Goal: Task Accomplishment & Management: Complete application form

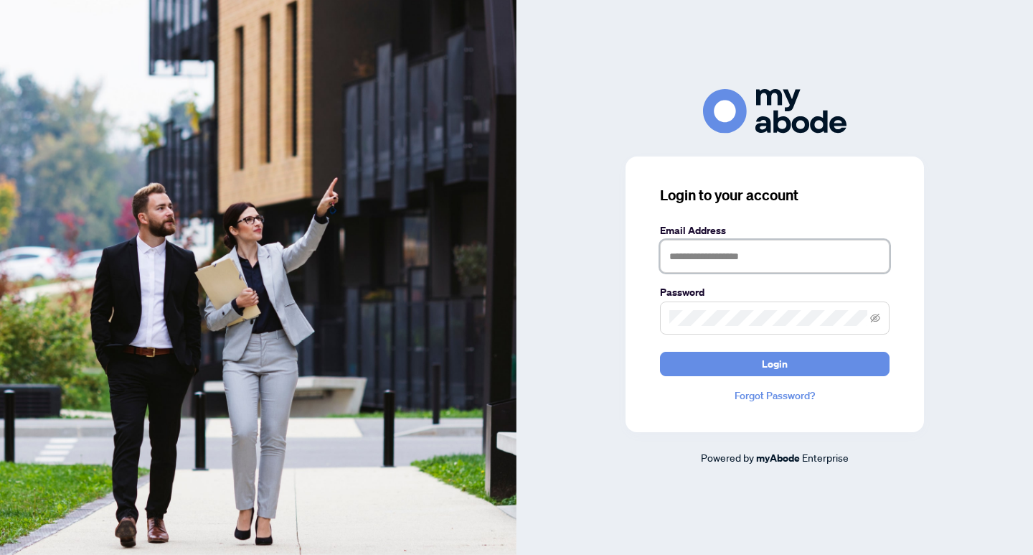
type input "**********"
click at [773, 377] on div "**********" at bounding box center [775, 294] width 298 height 276
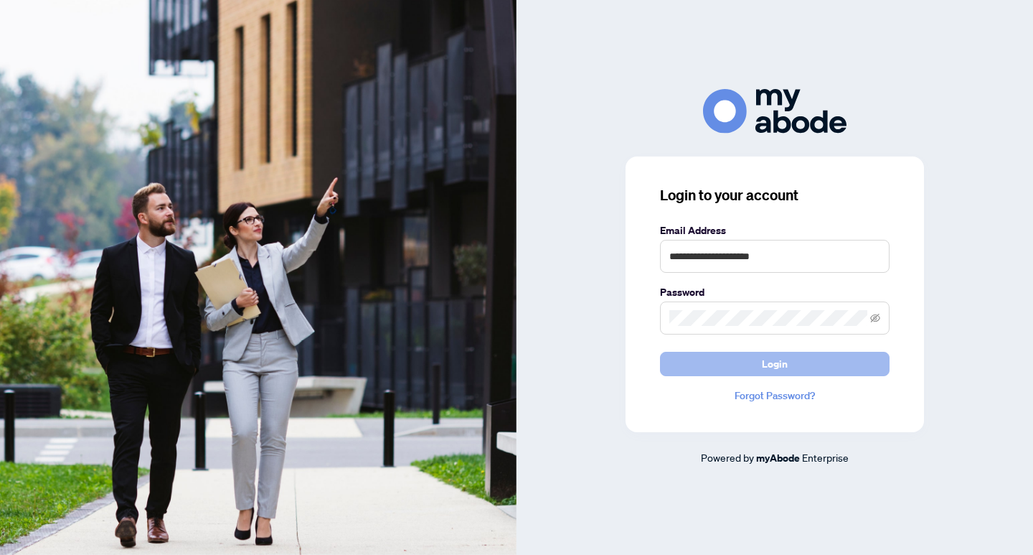
click at [773, 366] on span "Login" at bounding box center [775, 363] width 26 height 23
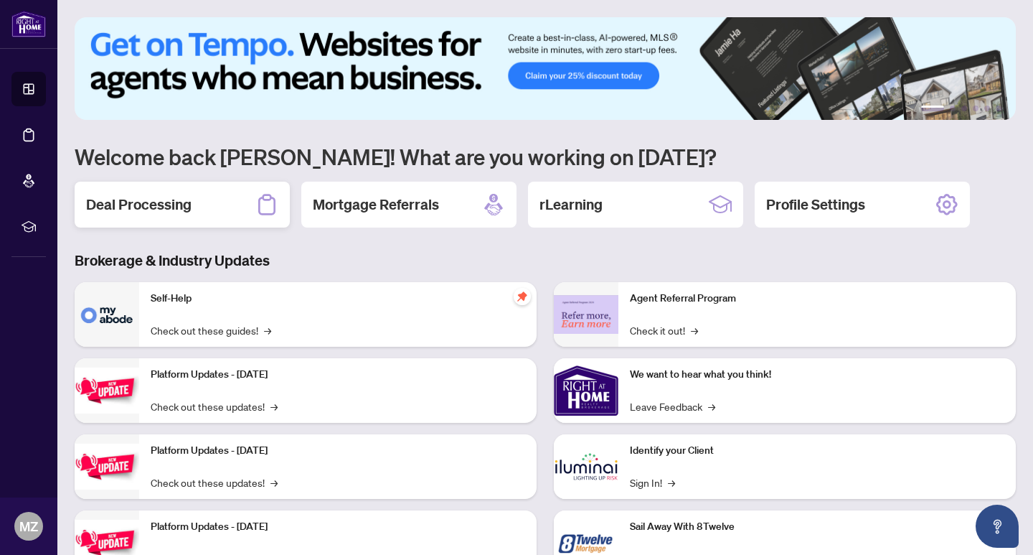
click at [217, 188] on div "Deal Processing" at bounding box center [182, 205] width 215 height 46
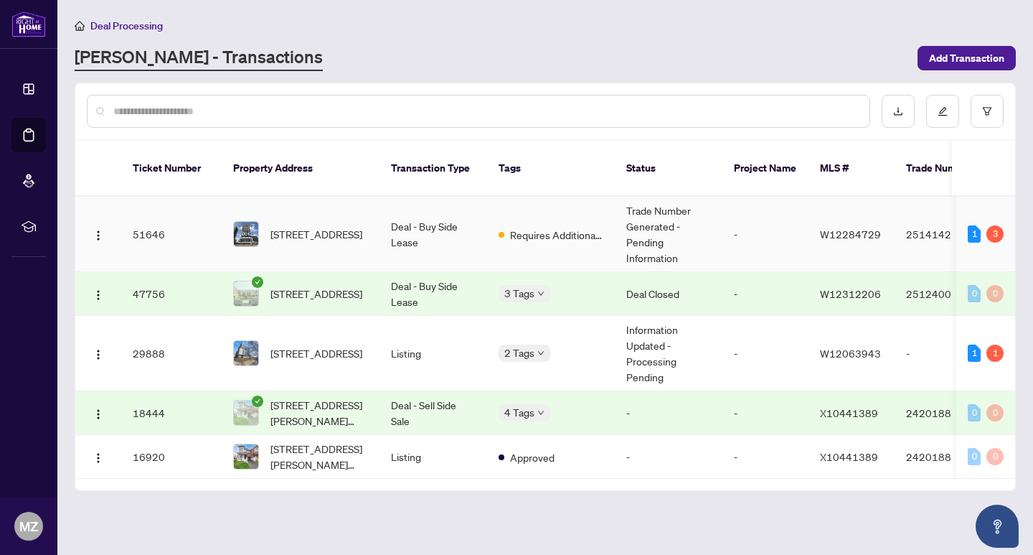
click at [649, 221] on td "Trade Number Generated - Pending Information" at bounding box center [669, 234] width 108 height 75
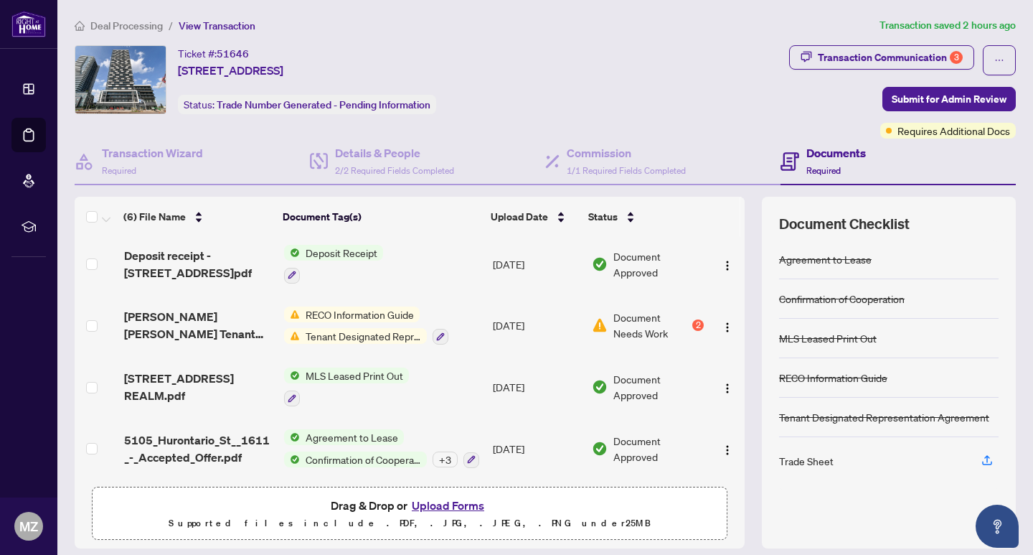
scroll to position [125, 0]
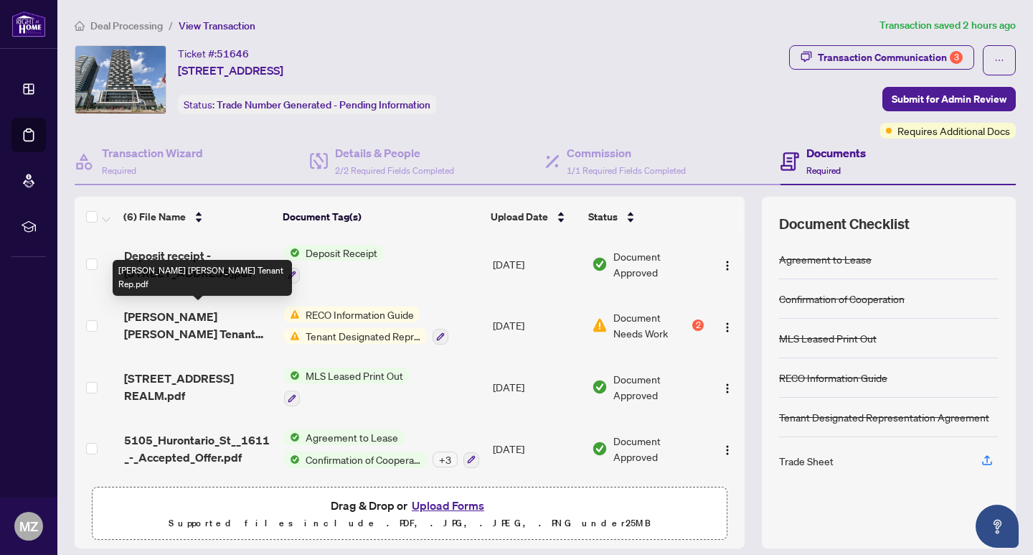
click at [180, 324] on span "Luke Zeba Saransh - Reco Tenant Rep.pdf" at bounding box center [198, 325] width 149 height 34
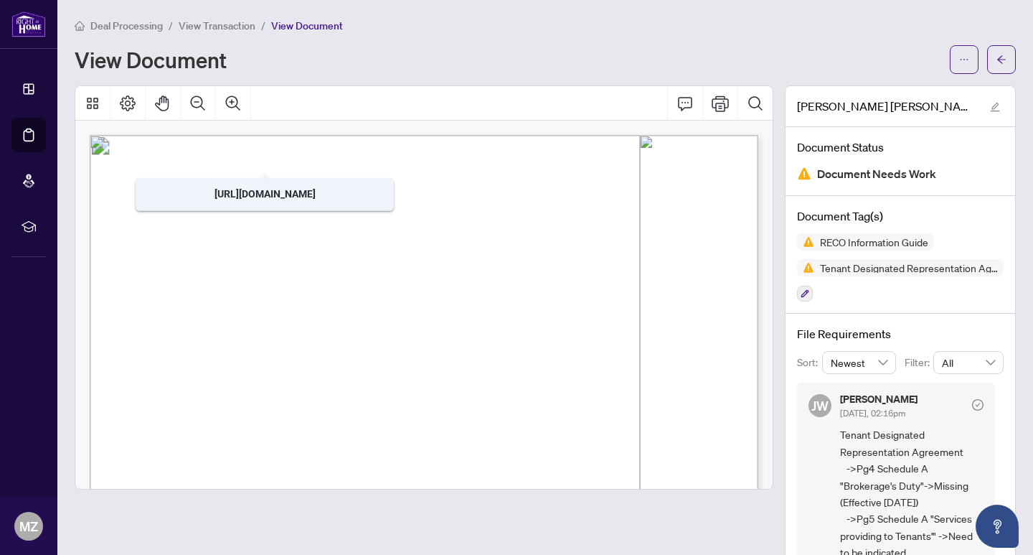
click at [217, 29] on span "View Transaction" at bounding box center [217, 25] width 77 height 13
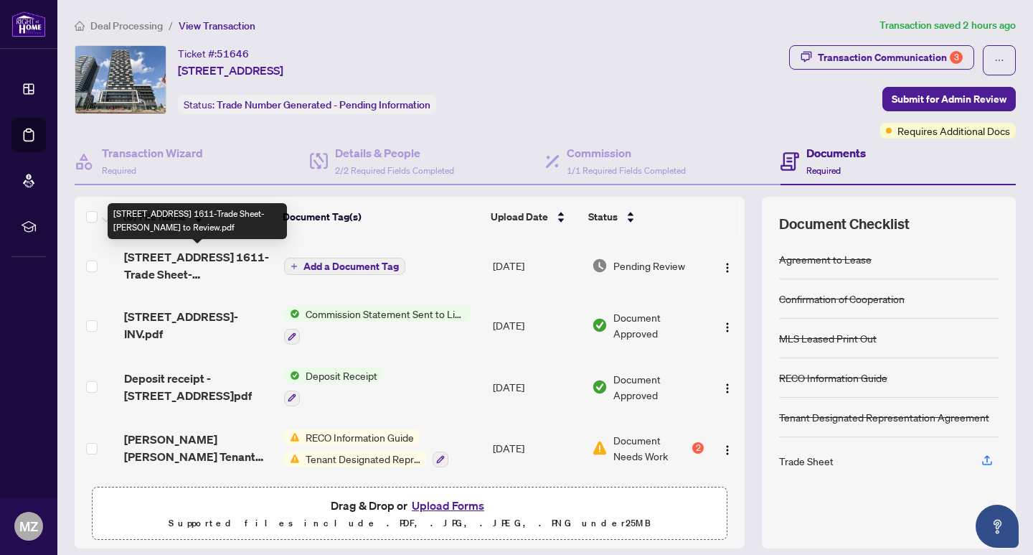
click at [231, 251] on span "5105 Hurontario St 1611-Trade Sheet-Mekaal to Review.pdf" at bounding box center [198, 265] width 149 height 34
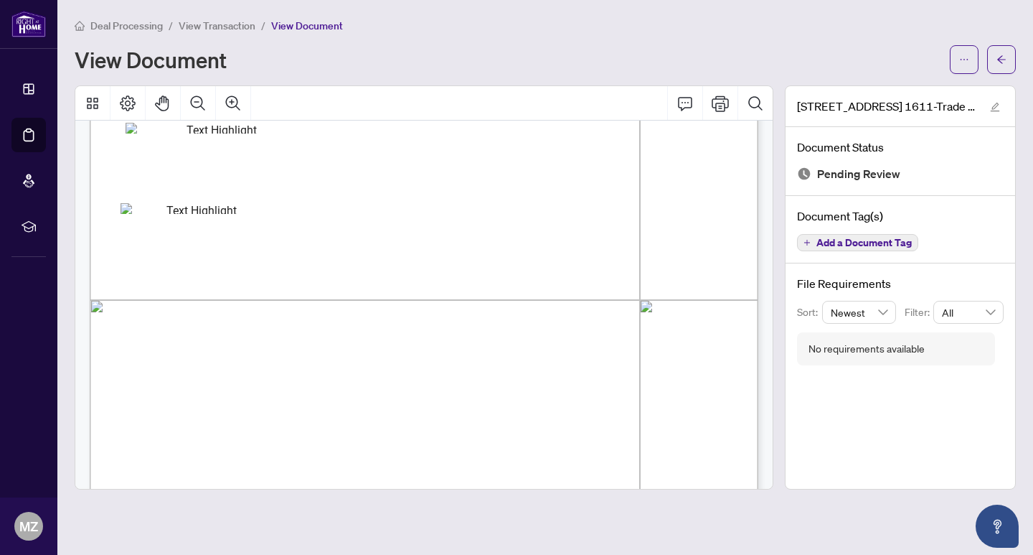
scroll to position [423, 0]
click at [993, 59] on button "button" at bounding box center [1001, 59] width 29 height 29
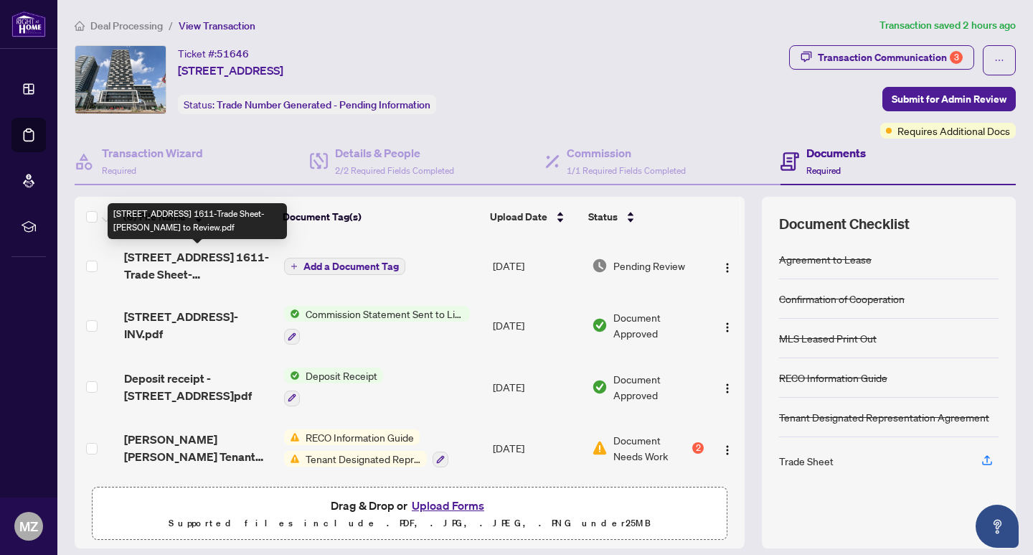
click at [207, 263] on span "5105 Hurontario St 1611-Trade Sheet-Mekaal to Review.pdf" at bounding box center [198, 265] width 149 height 34
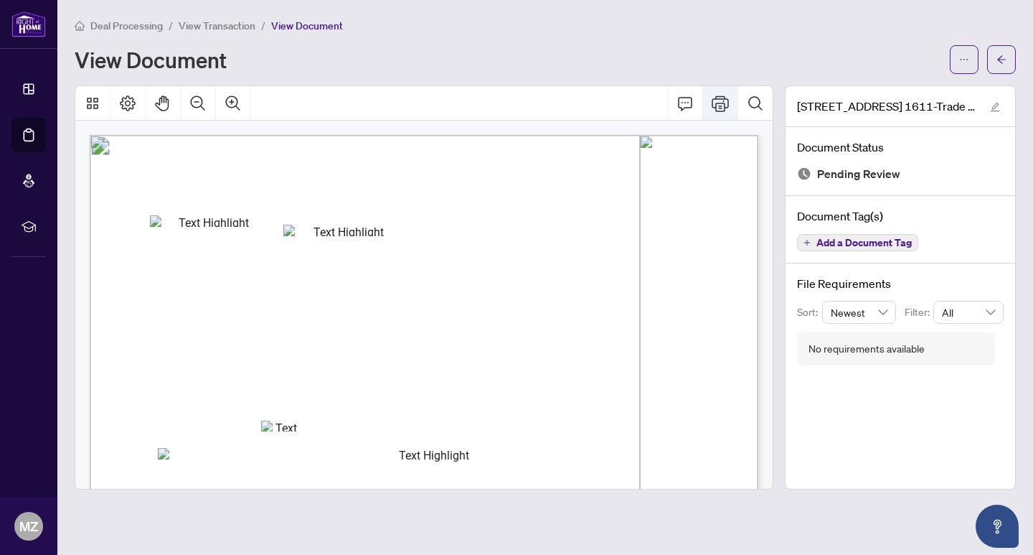
click at [718, 105] on icon "Print" at bounding box center [720, 103] width 17 height 17
click at [169, 184] on span "Property:" at bounding box center [147, 184] width 44 height 12
click at [170, 258] on span "Contacts:" at bounding box center [147, 258] width 46 height 12
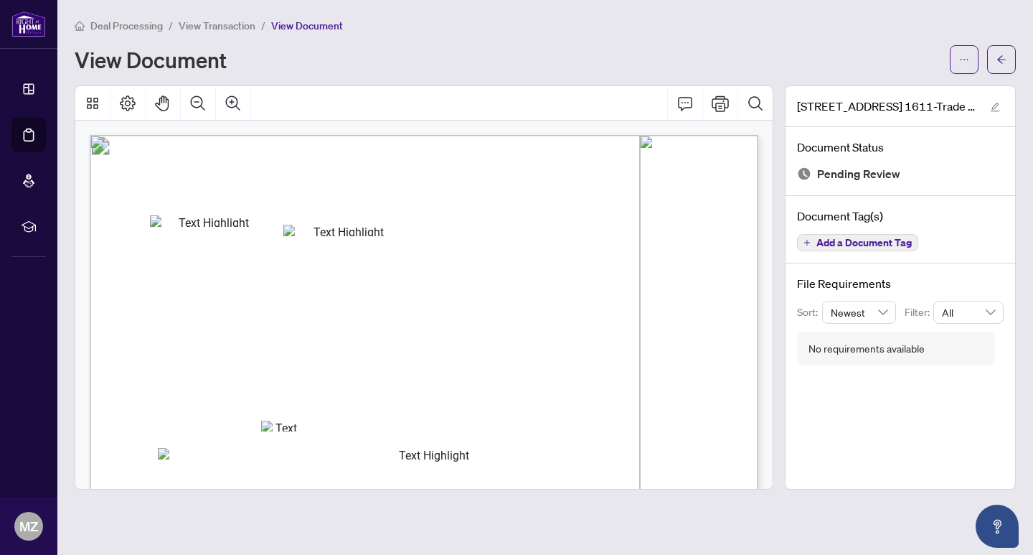
click at [170, 258] on span "Contacts:" at bounding box center [147, 258] width 46 height 12
click at [485, 319] on span "5105 Hurontario St, 1611, Mississauga, ON," at bounding box center [447, 322] width 76 height 7
click at [690, 105] on icon "Comment" at bounding box center [685, 103] width 17 height 17
click at [672, 99] on button "Comment" at bounding box center [685, 103] width 34 height 34
click at [974, 63] on button "button" at bounding box center [964, 59] width 29 height 29
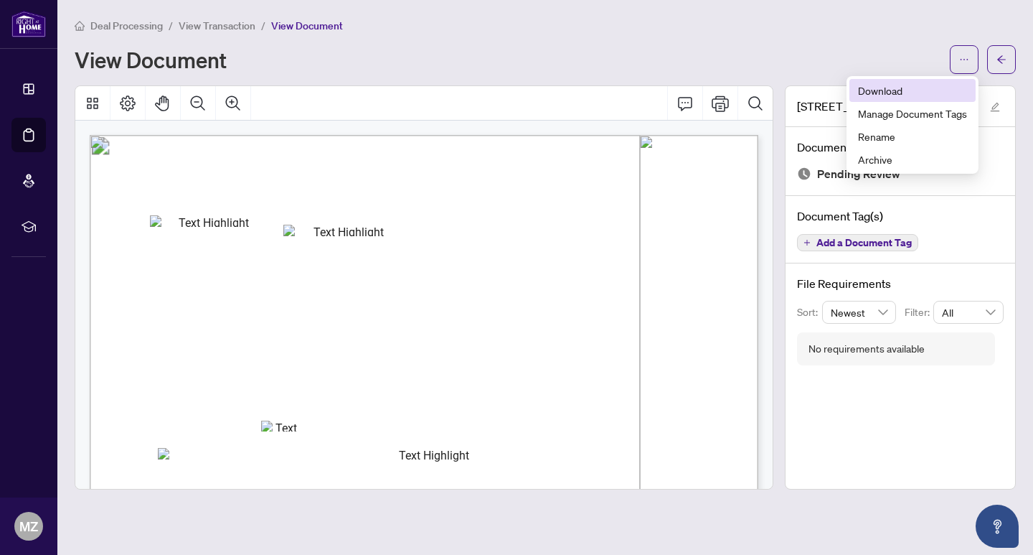
click at [921, 91] on span "Download" at bounding box center [912, 91] width 109 height 16
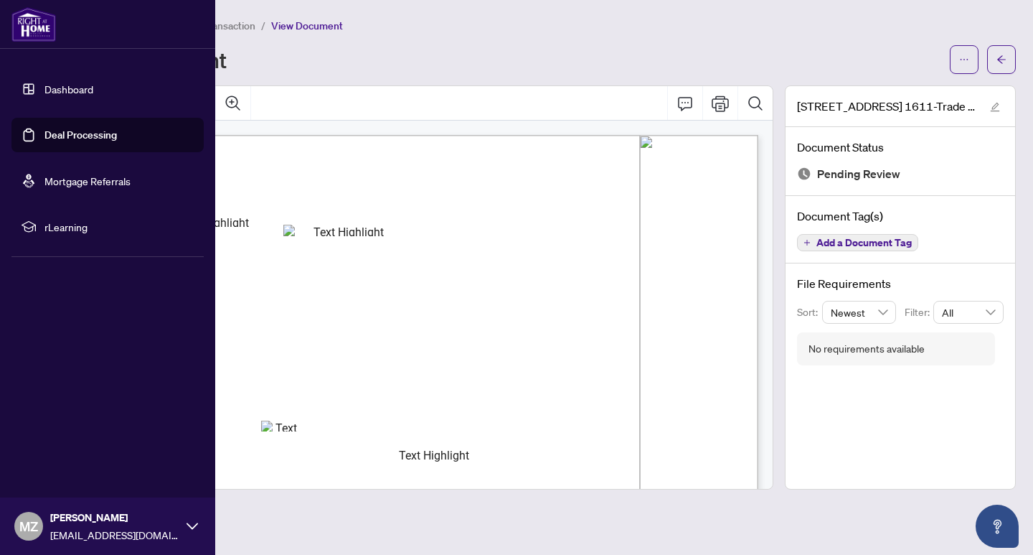
click at [76, 93] on link "Dashboard" at bounding box center [68, 89] width 49 height 13
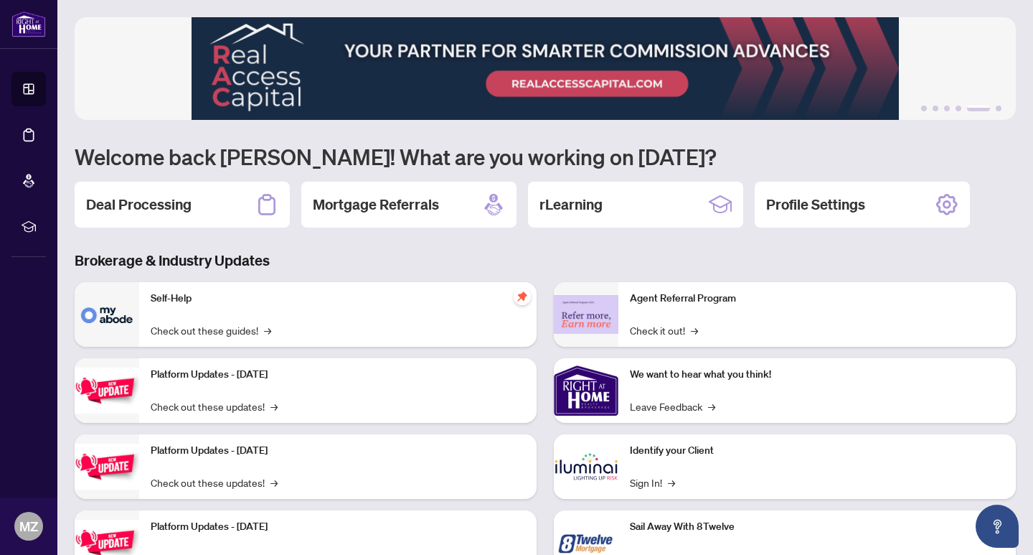
click at [165, 179] on div "1 2 3 4 5 6 Welcome back Mekaal! What are you working on today? Deal Processing…" at bounding box center [545, 306] width 941 height 579
click at [166, 195] on h2 "Deal Processing" at bounding box center [138, 204] width 105 height 20
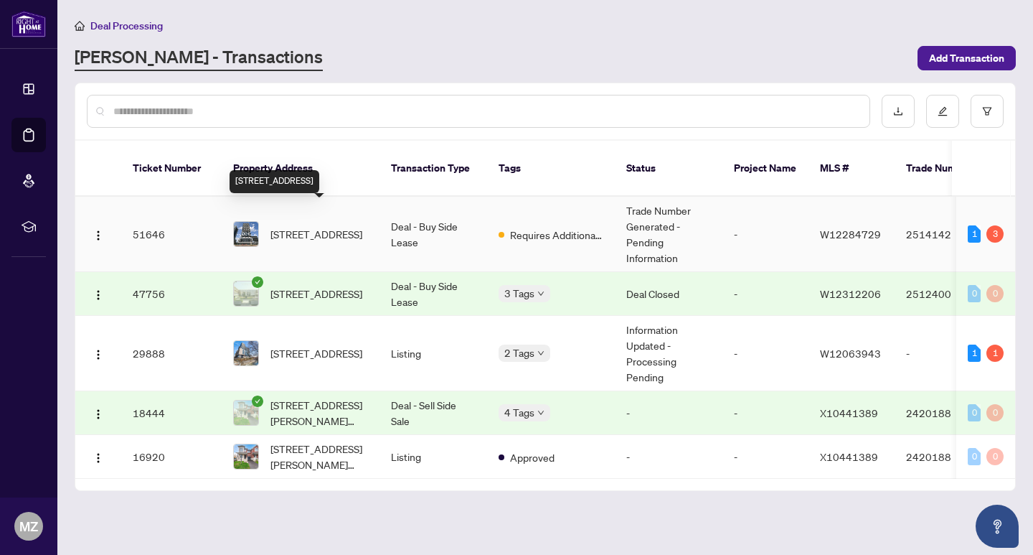
click at [296, 226] on span "1611-5105 Hurontario St, Mississauga, Ontario L4Z 0C9, Canada" at bounding box center [316, 234] width 92 height 16
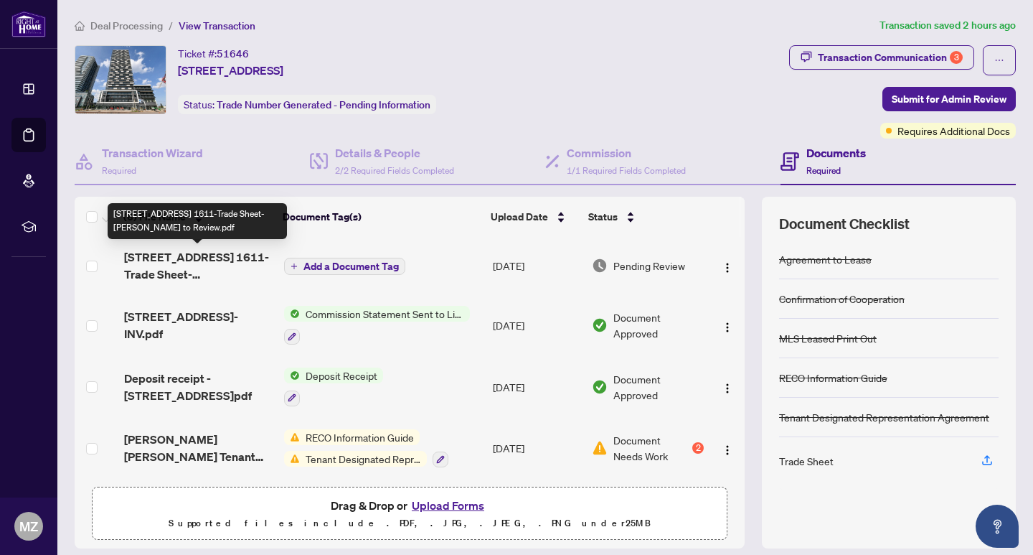
click at [215, 262] on span "5105 Hurontario St 1611-Trade Sheet-Mekaal to Review.pdf" at bounding box center [198, 265] width 149 height 34
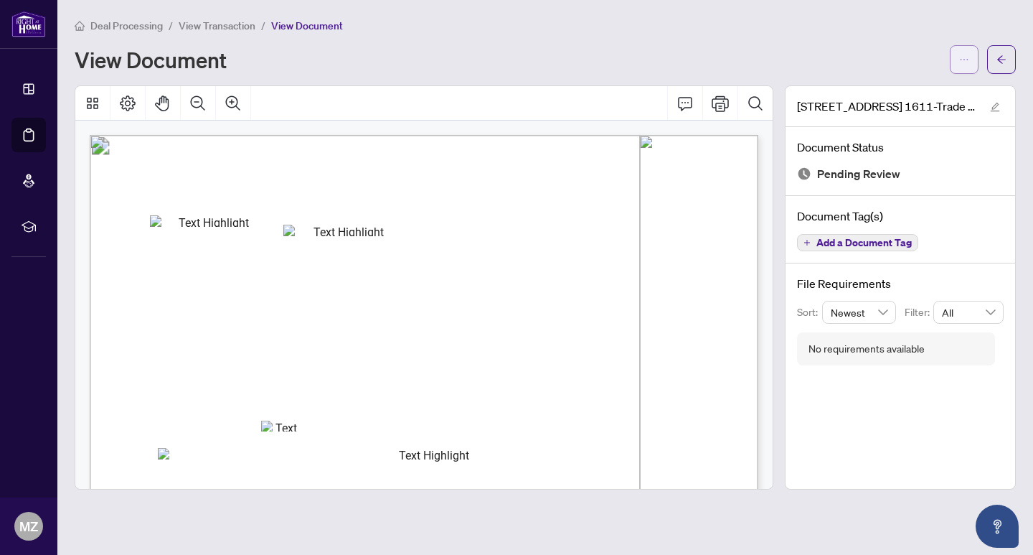
click at [958, 64] on button "button" at bounding box center [964, 59] width 29 height 29
click at [900, 88] on span "Download" at bounding box center [912, 91] width 109 height 16
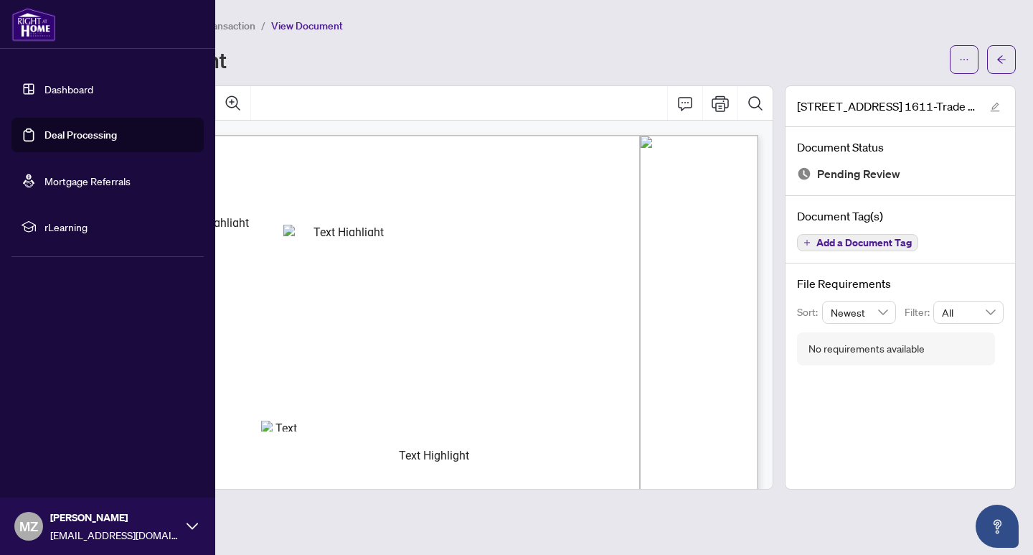
click at [63, 85] on link "Dashboard" at bounding box center [68, 89] width 49 height 13
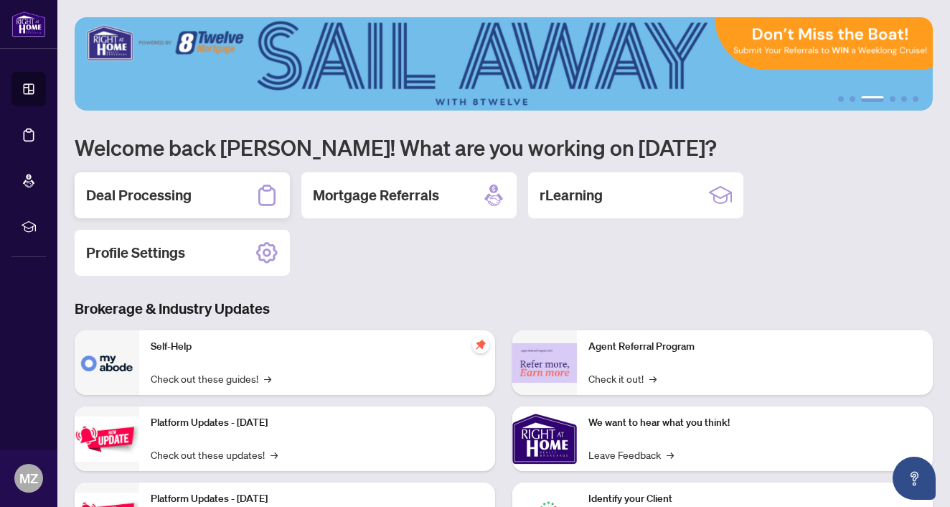
click at [171, 200] on h2 "Deal Processing" at bounding box center [138, 195] width 105 height 20
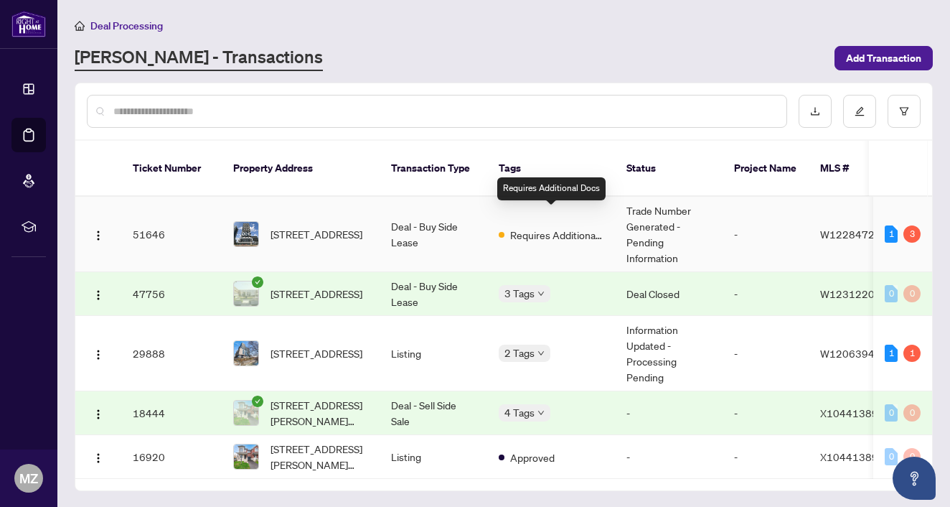
click at [521, 227] on span "Requires Additional Docs" at bounding box center [556, 235] width 93 height 16
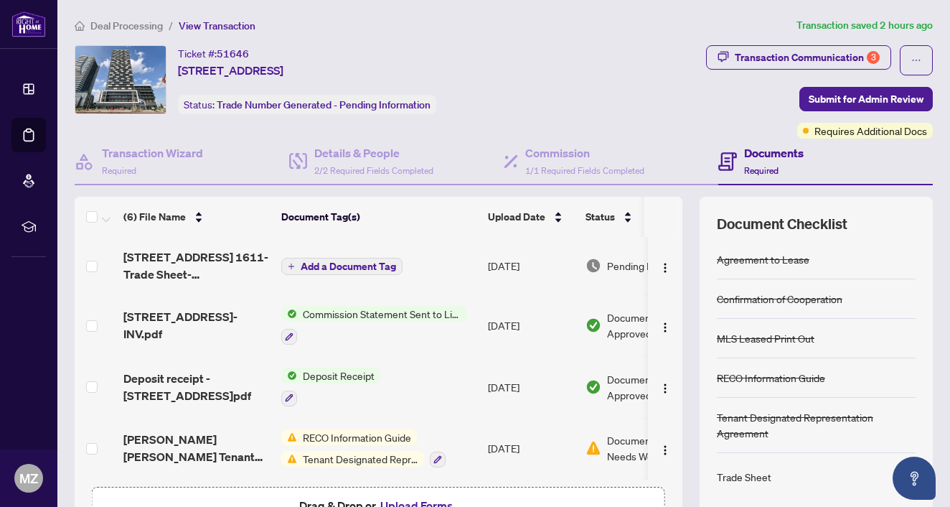
click at [347, 270] on span "Add a Document Tag" at bounding box center [348, 266] width 95 height 10
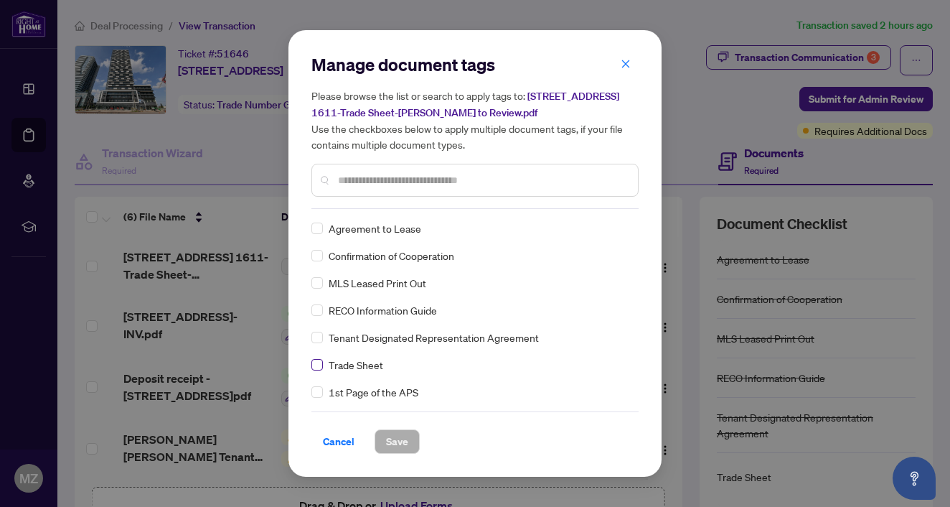
click at [319, 367] on span at bounding box center [316, 364] width 11 height 11
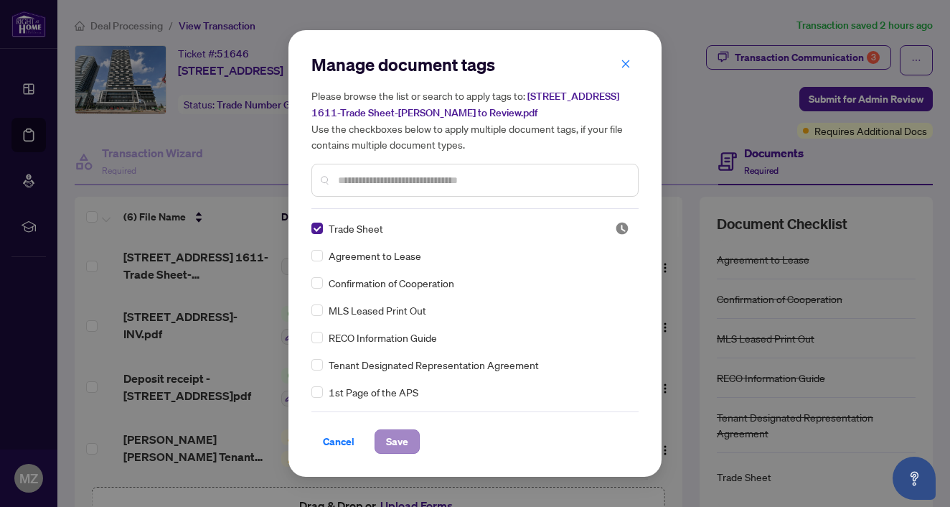
click at [395, 438] on span "Save" at bounding box center [397, 441] width 22 height 23
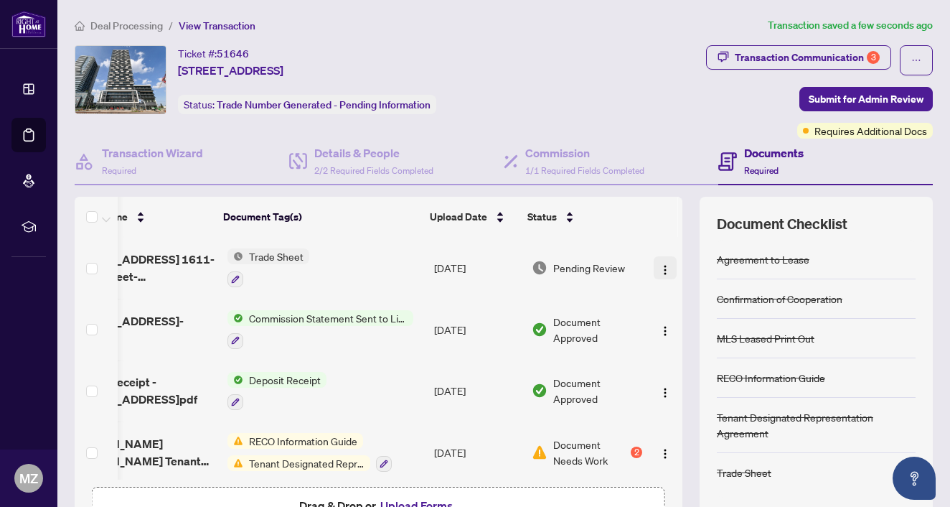
scroll to position [0, 58]
click at [662, 265] on img "button" at bounding box center [664, 269] width 11 height 11
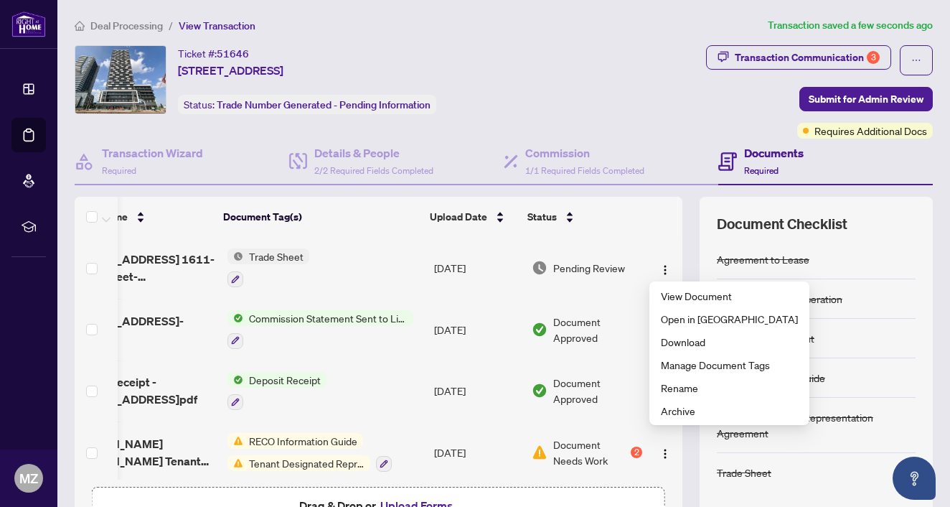
click at [520, 99] on div "Ticket #: 51646 1611-5105 Hurontario St, Mississauga, Ontario L4Z 0C9, Canada S…" at bounding box center [322, 79] width 494 height 69
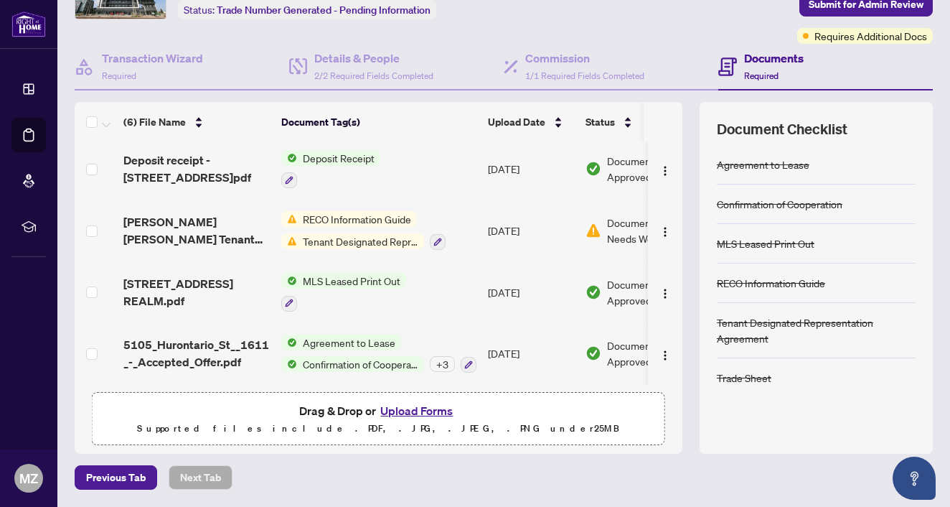
scroll to position [94, 0]
click at [413, 412] on button "Upload Forms" at bounding box center [416, 411] width 81 height 19
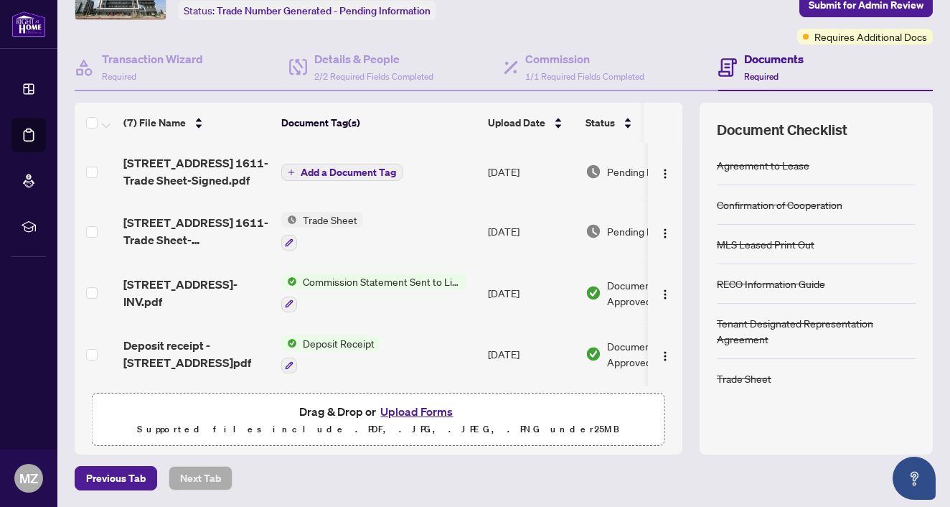
scroll to position [0, 0]
click at [359, 171] on span "Add a Document Tag" at bounding box center [348, 172] width 95 height 10
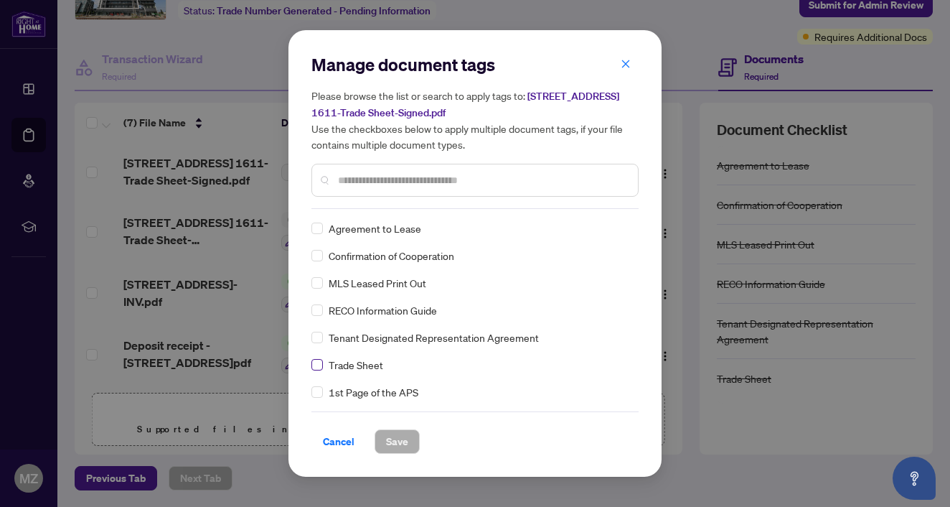
click at [321, 364] on span at bounding box center [316, 364] width 11 height 11
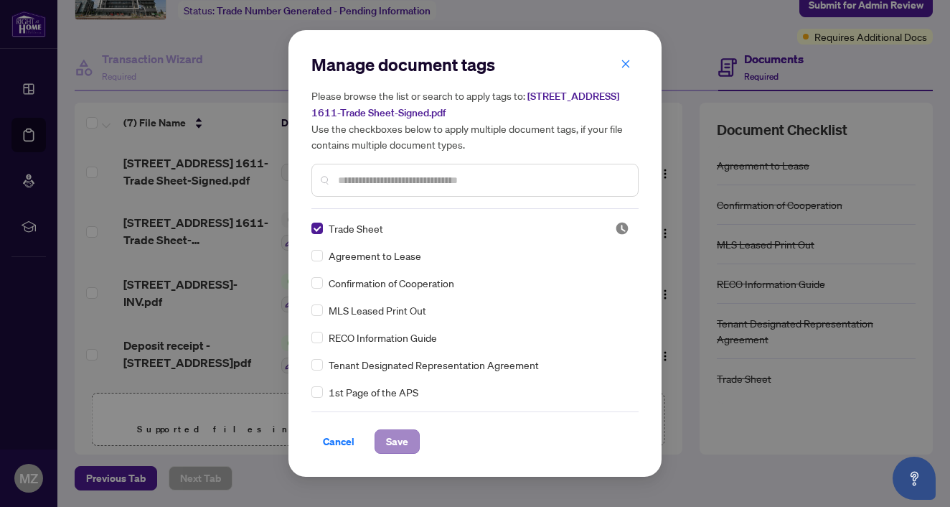
click at [394, 435] on span "Save" at bounding box center [397, 441] width 22 height 23
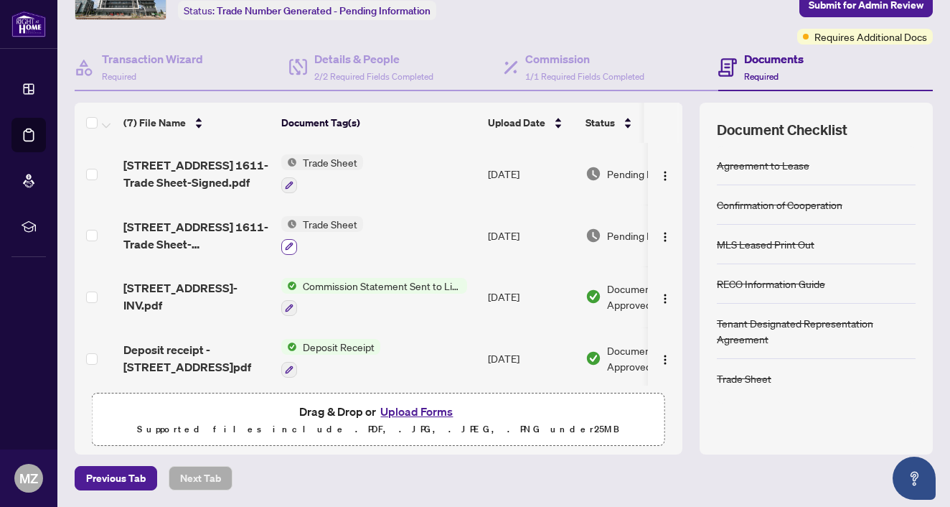
click at [289, 248] on icon "button" at bounding box center [289, 246] width 9 height 9
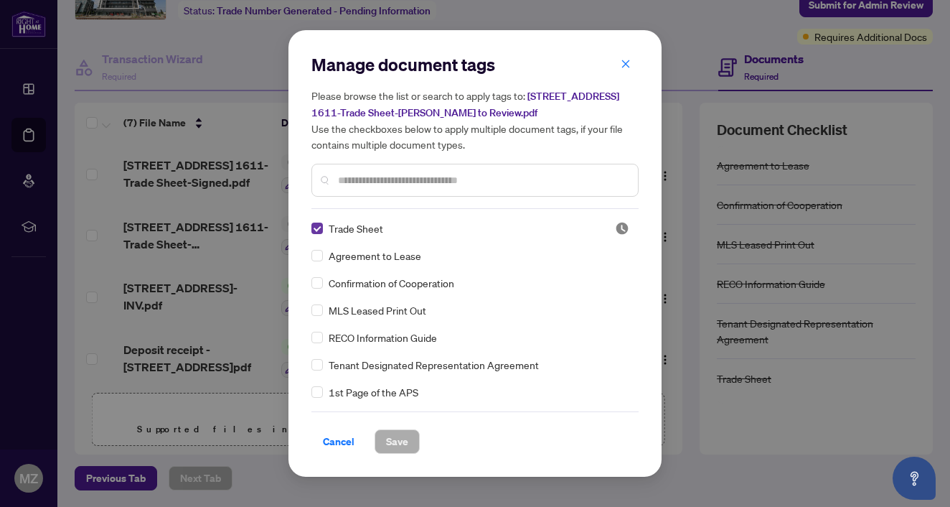
click at [321, 232] on span at bounding box center [316, 227] width 11 height 11
click at [342, 448] on span "Cancel" at bounding box center [339, 441] width 32 height 23
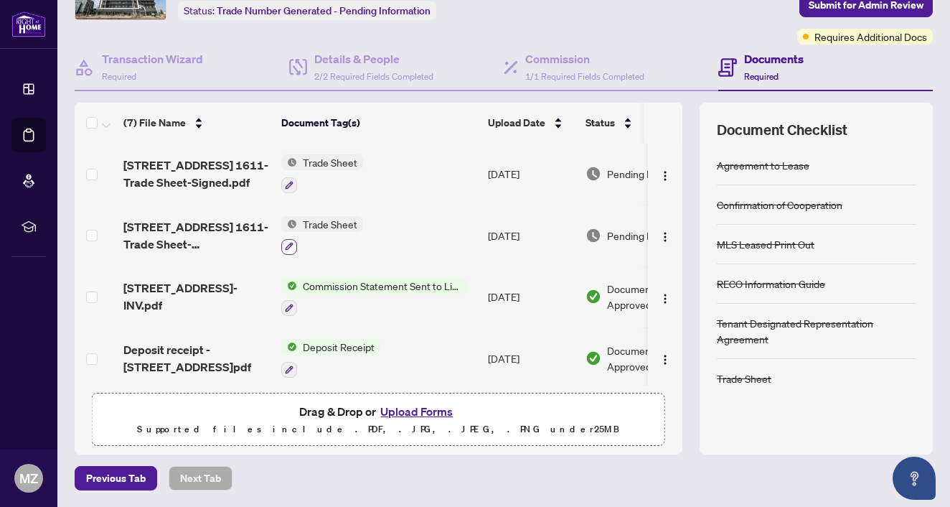
click at [287, 245] on icon "button" at bounding box center [290, 247] width 8 height 8
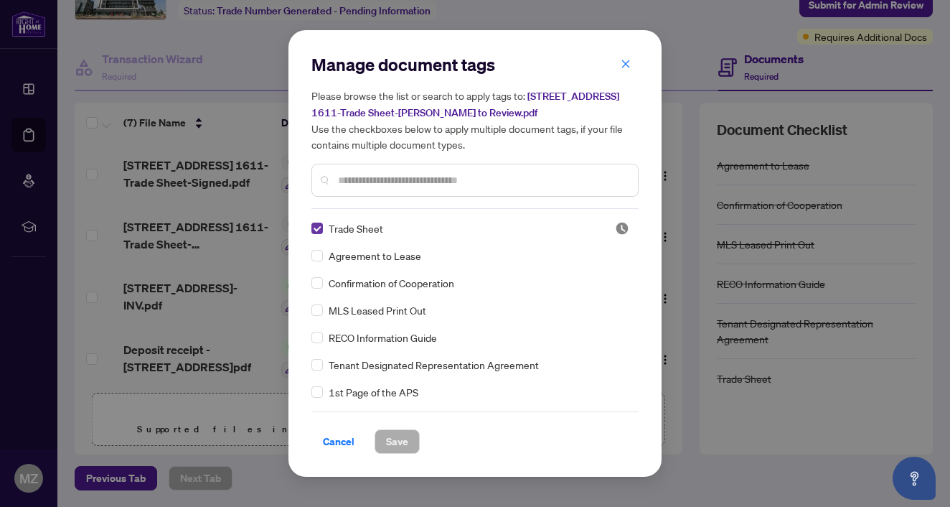
click at [321, 230] on span at bounding box center [316, 227] width 11 height 11
click at [400, 448] on span "Save" at bounding box center [397, 441] width 22 height 23
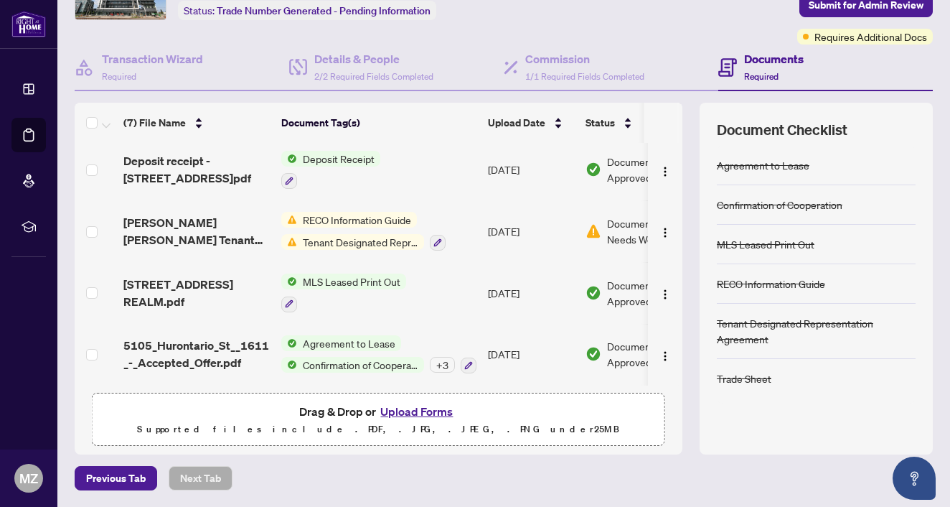
scroll to position [186, 0]
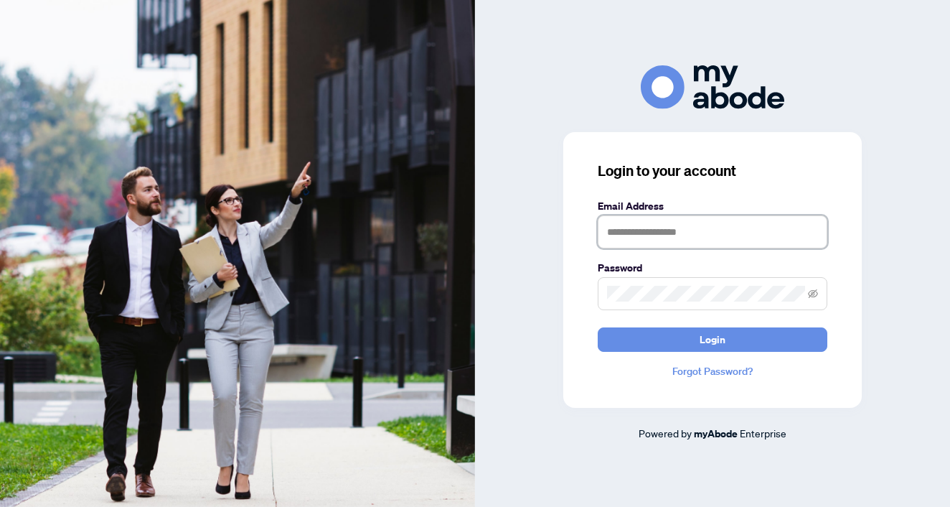
type input "**********"
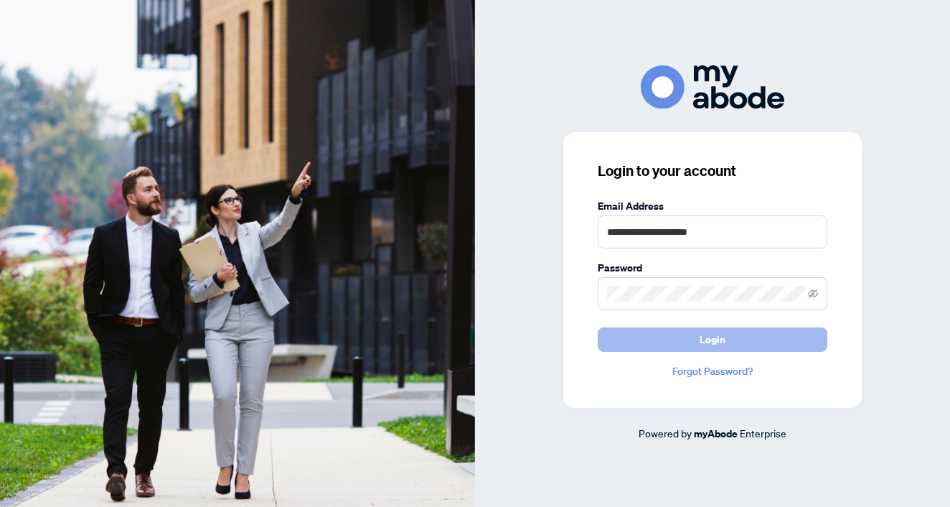
click at [747, 337] on button "Login" at bounding box center [713, 339] width 230 height 24
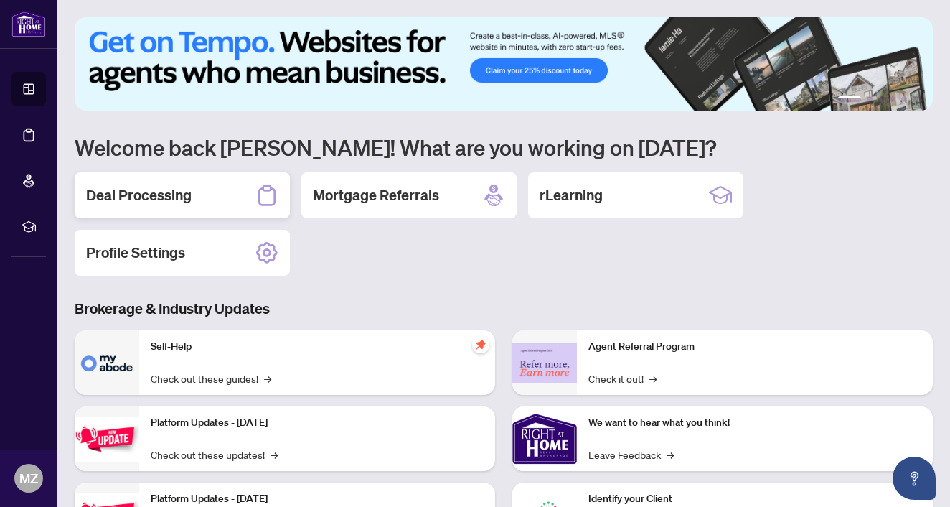
click at [222, 195] on div "Deal Processing" at bounding box center [182, 195] width 215 height 46
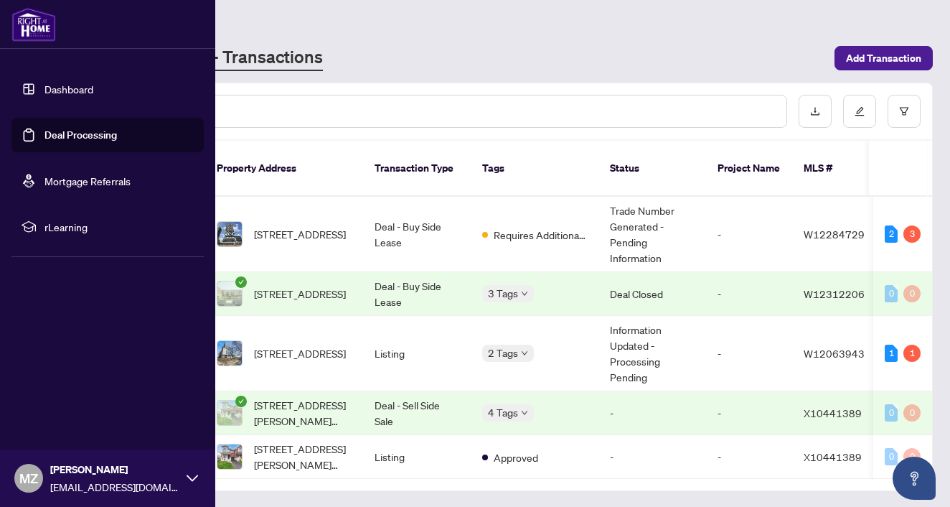
click at [74, 128] on link "Deal Processing" at bounding box center [80, 134] width 72 height 13
click at [63, 86] on link "Dashboard" at bounding box center [68, 89] width 49 height 13
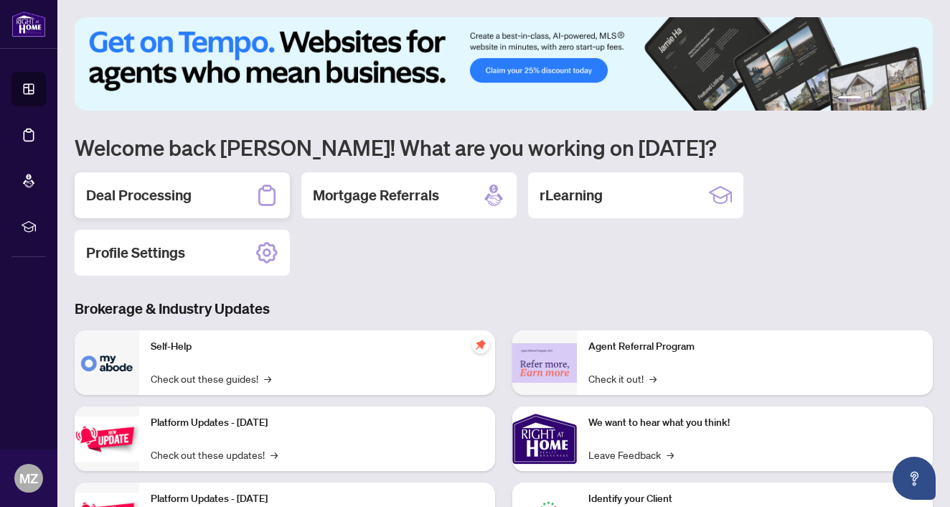
click at [242, 200] on div "Deal Processing" at bounding box center [182, 195] width 215 height 46
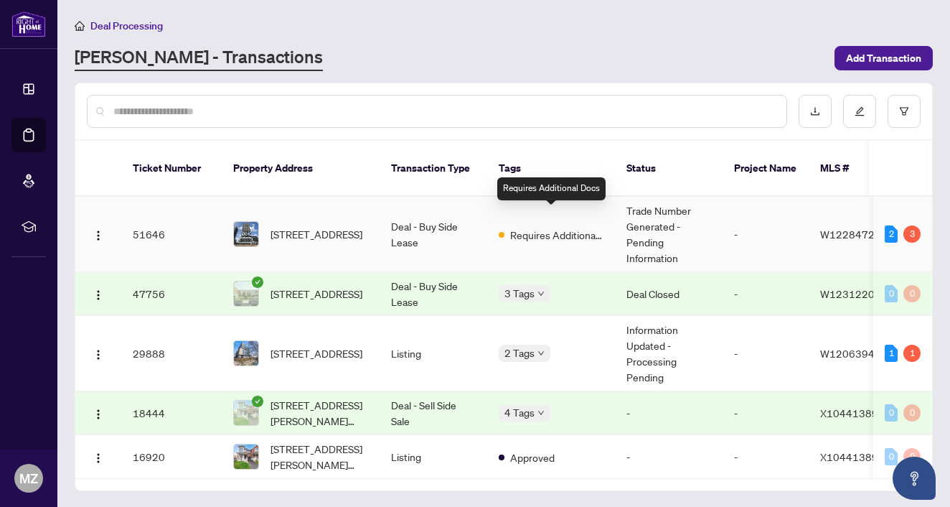
click at [533, 227] on span "Requires Additional Docs" at bounding box center [556, 235] width 93 height 16
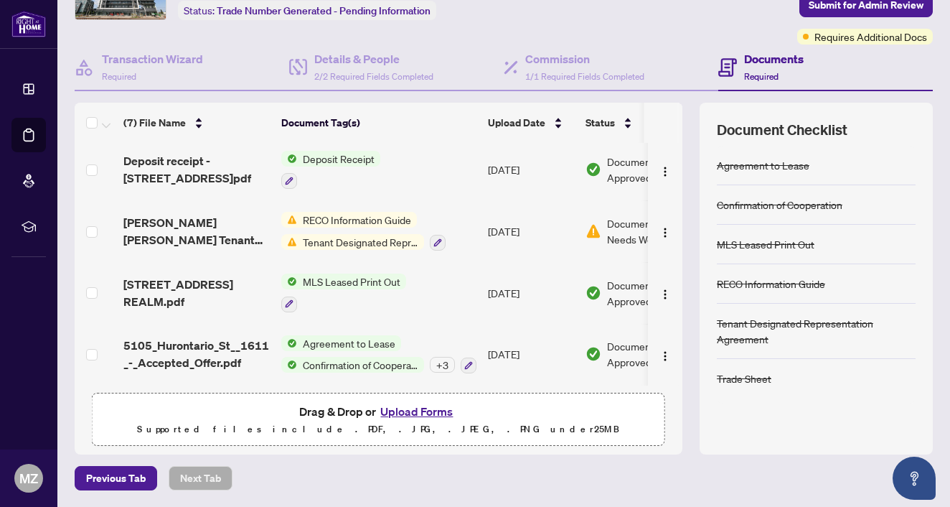
scroll to position [186, 0]
click at [356, 234] on span "Tenant Designated Representation Agreement" at bounding box center [360, 242] width 127 height 16
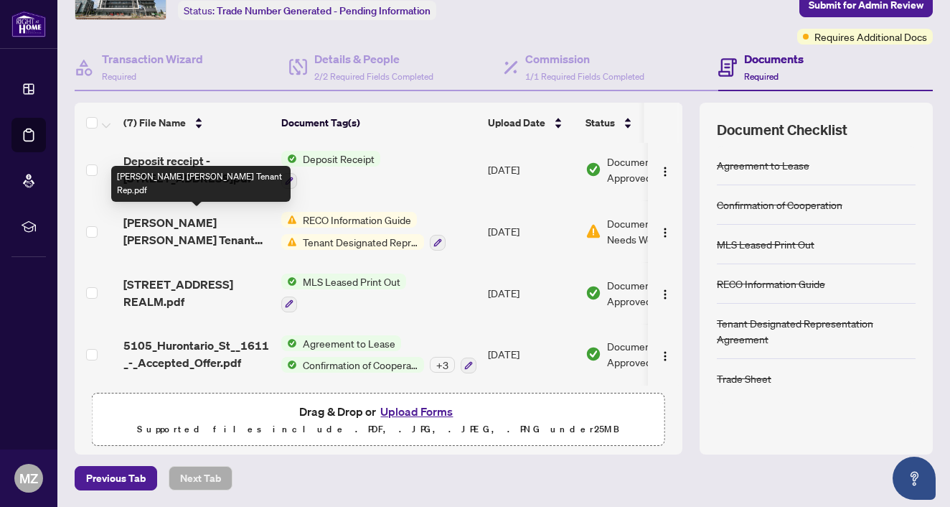
click at [232, 222] on span "Luke Zeba Saransh - Reco Tenant Rep.pdf" at bounding box center [196, 231] width 146 height 34
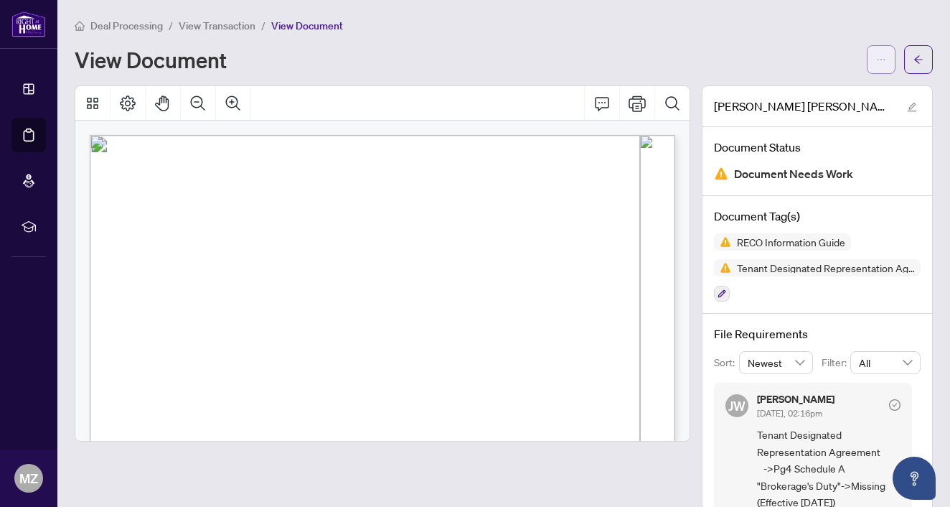
click at [883, 54] on span "button" at bounding box center [881, 59] width 10 height 23
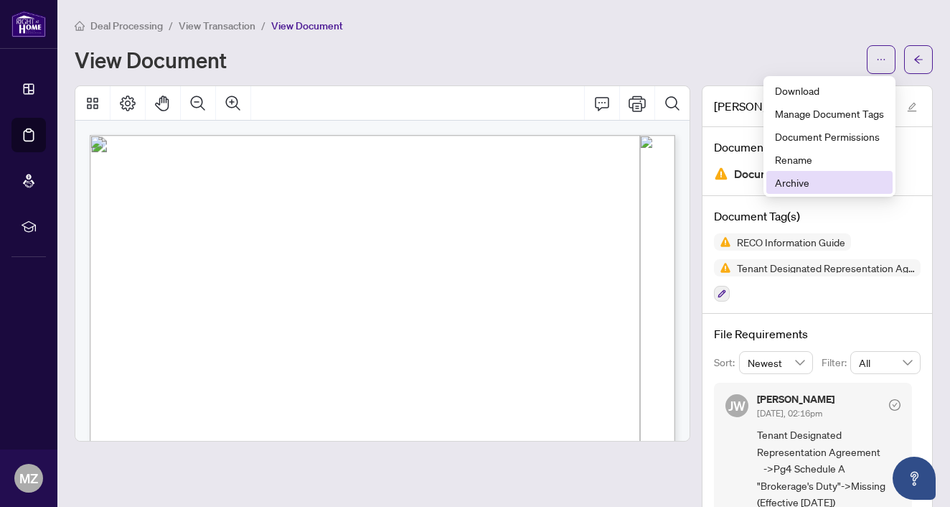
click at [822, 186] on span "Archive" at bounding box center [829, 182] width 109 height 16
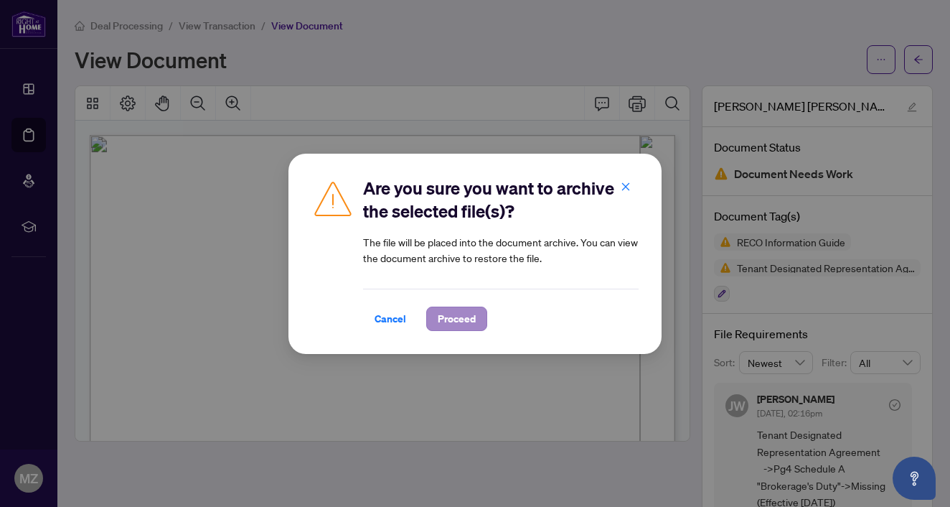
click at [454, 314] on span "Proceed" at bounding box center [457, 318] width 38 height 23
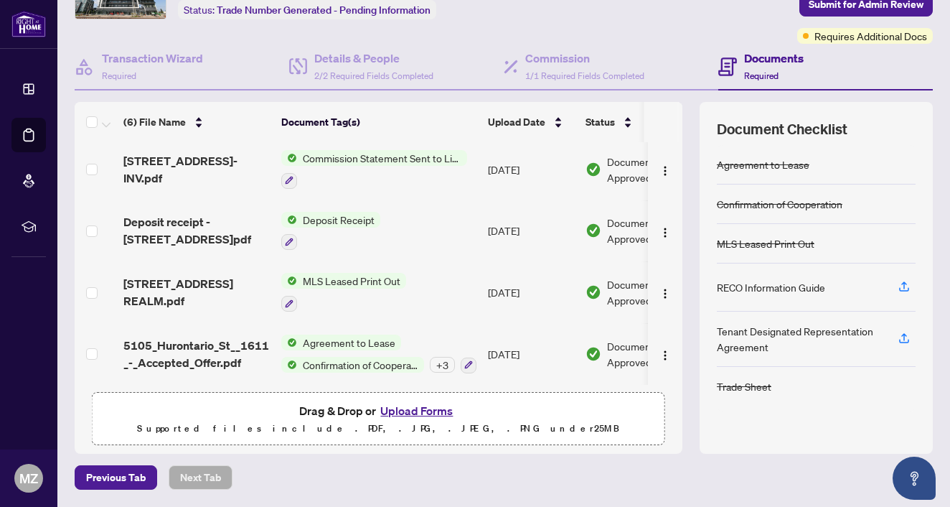
scroll to position [94, 0]
click at [414, 413] on button "Upload Forms" at bounding box center [416, 411] width 81 height 19
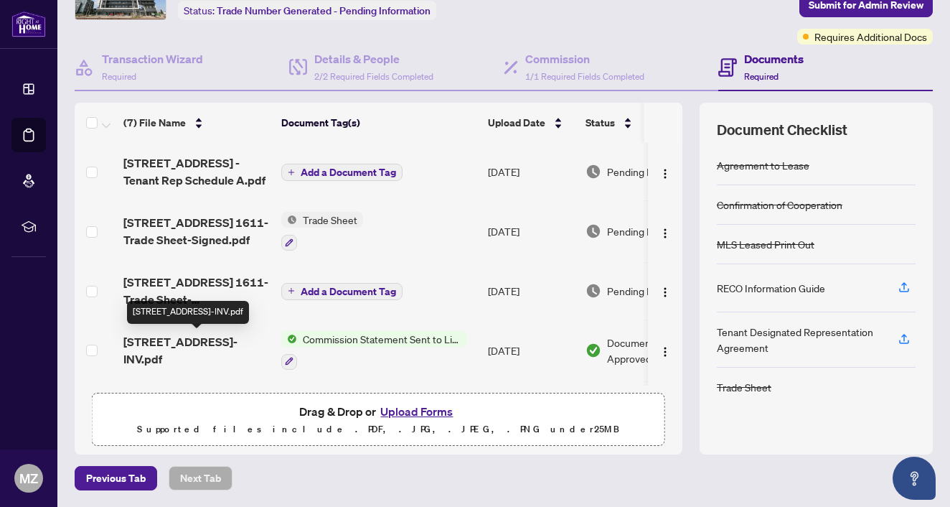
scroll to position [0, 0]
click at [354, 174] on span "Add a Document Tag" at bounding box center [348, 172] width 95 height 10
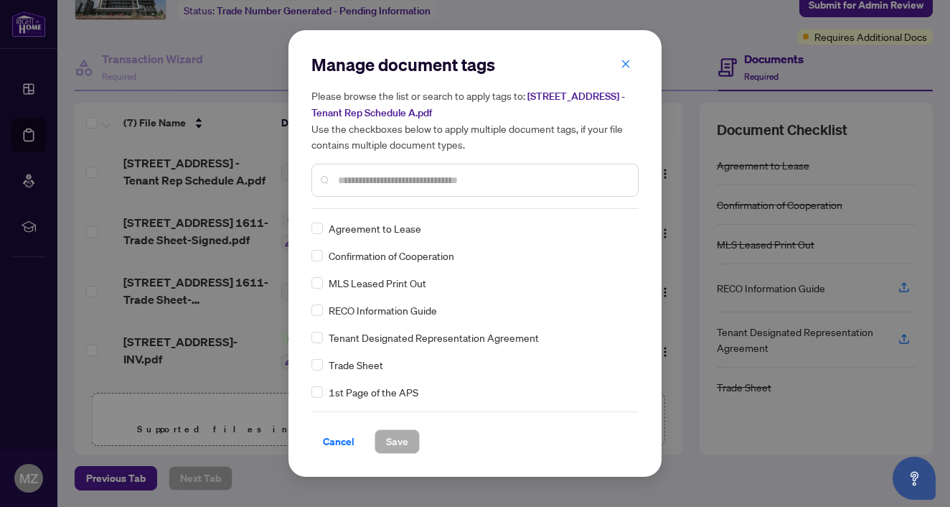
scroll to position [17, 0]
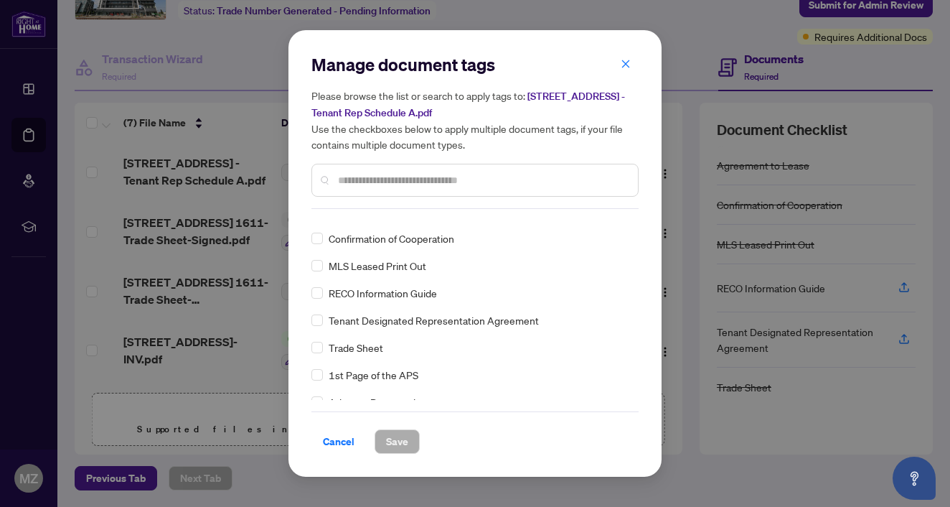
click at [355, 319] on span "Tenant Designated Representation Agreement" at bounding box center [434, 320] width 210 height 16
click at [406, 443] on span "Save" at bounding box center [397, 441] width 22 height 23
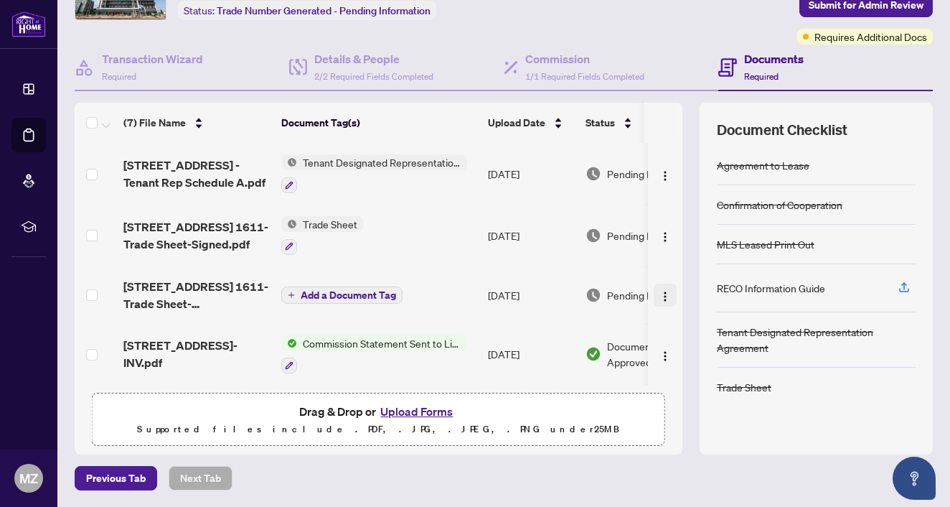
click at [662, 293] on img "button" at bounding box center [664, 296] width 11 height 11
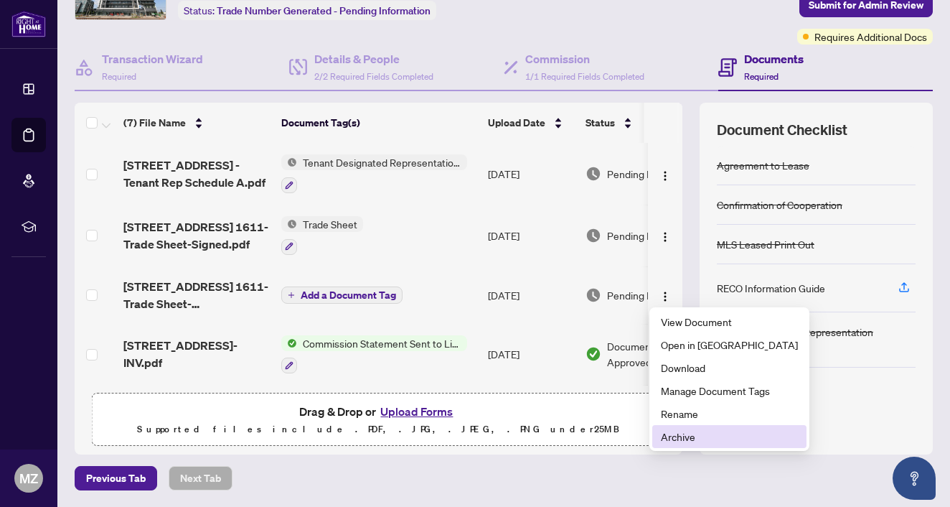
click at [687, 438] on span "Archive" at bounding box center [729, 436] width 137 height 16
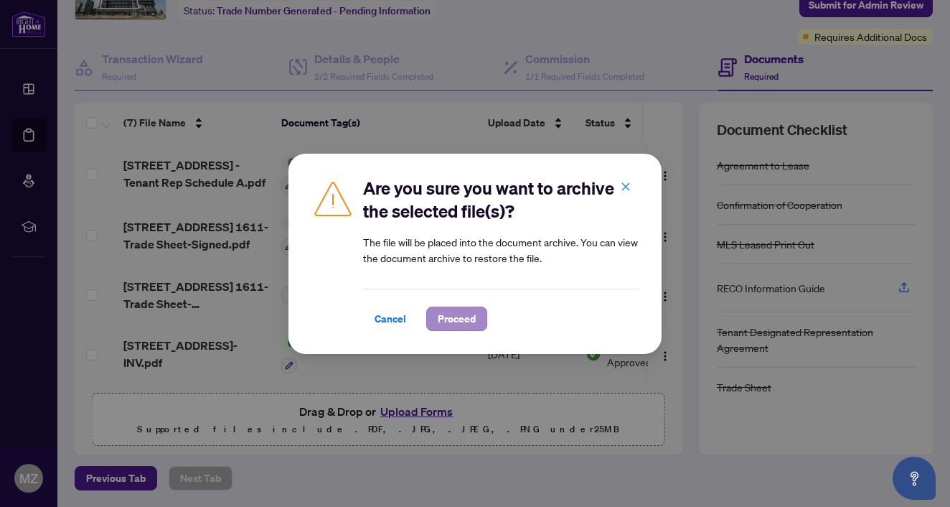
click at [456, 316] on span "Proceed" at bounding box center [457, 318] width 38 height 23
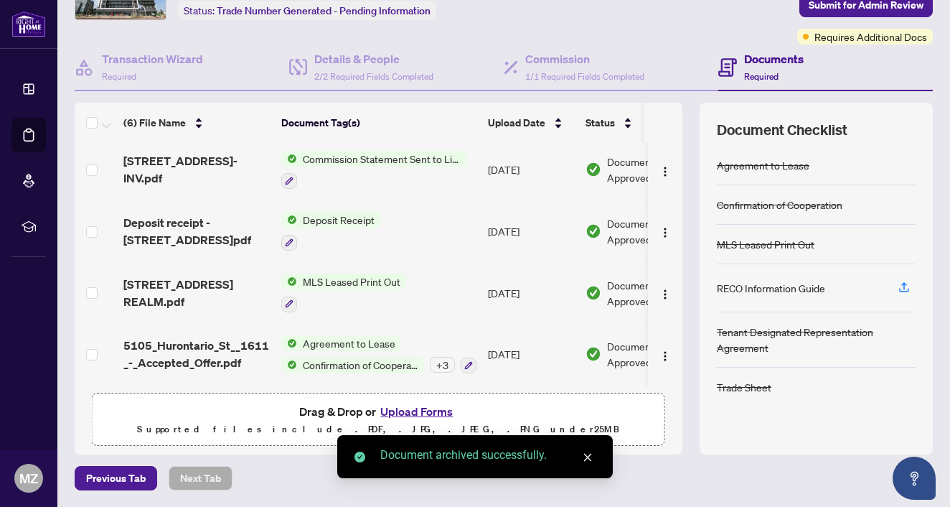
scroll to position [128, 0]
click at [413, 415] on button "Upload Forms" at bounding box center [416, 411] width 81 height 19
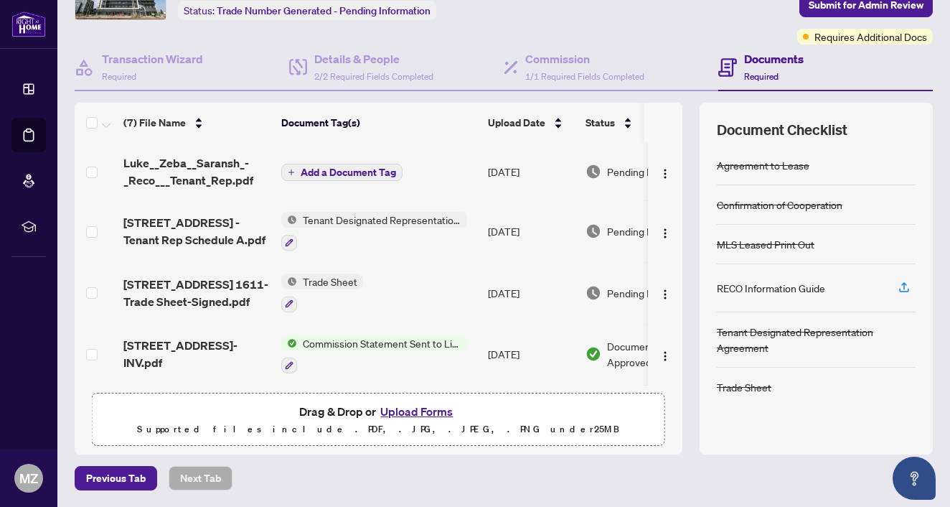
scroll to position [0, 0]
click at [319, 169] on span "Add a Document Tag" at bounding box center [348, 172] width 95 height 10
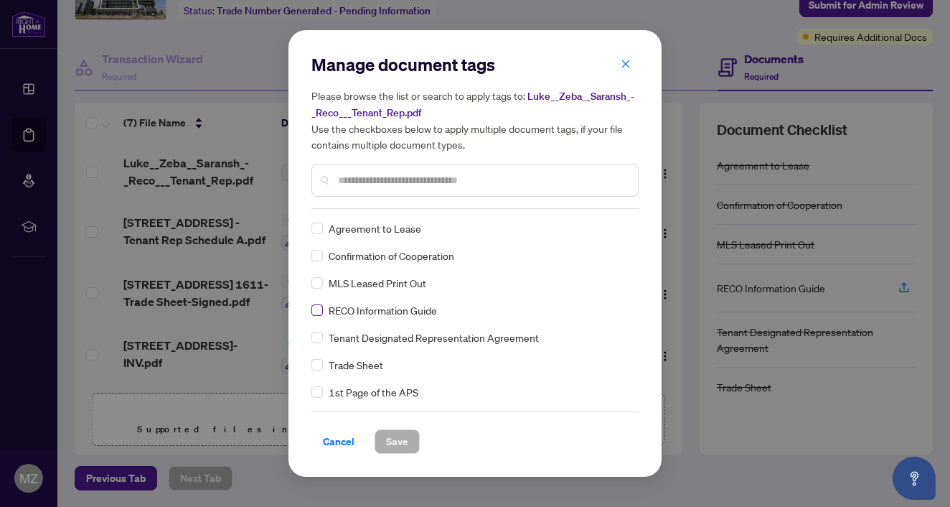
click at [322, 311] on span at bounding box center [316, 309] width 11 height 11
click at [401, 441] on span "Save" at bounding box center [397, 441] width 22 height 23
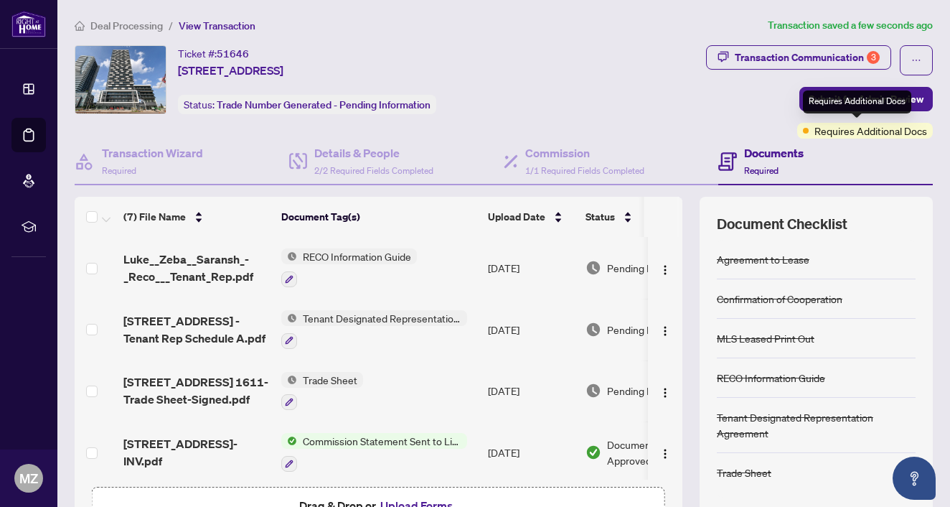
click at [859, 102] on div "Requires Additional Docs" at bounding box center [857, 101] width 108 height 23
click at [828, 97] on span "Submit for Admin Review" at bounding box center [866, 99] width 115 height 23
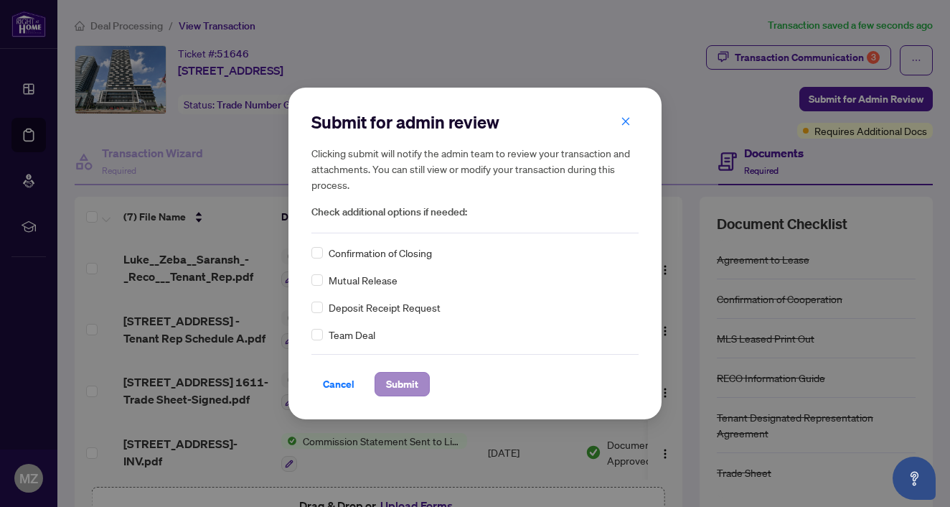
click at [392, 381] on span "Submit" at bounding box center [402, 383] width 32 height 23
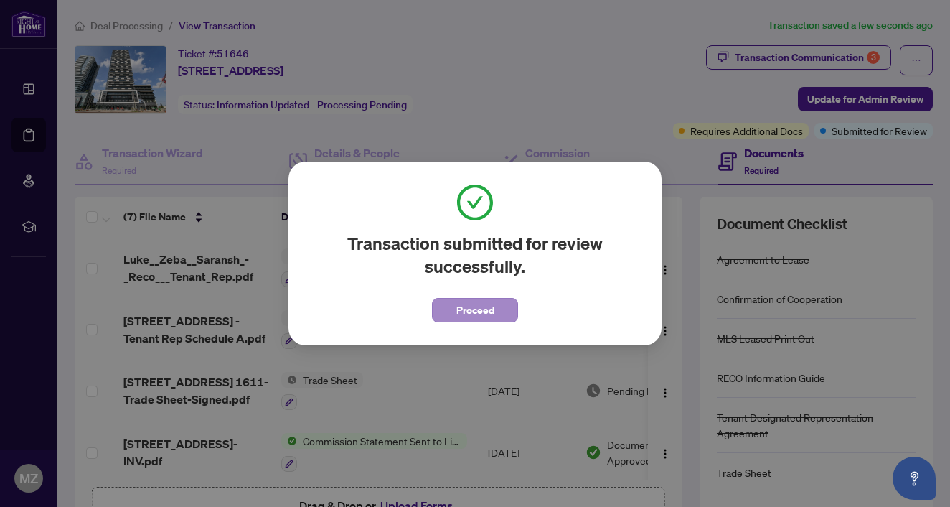
click at [490, 304] on span "Proceed" at bounding box center [475, 309] width 38 height 23
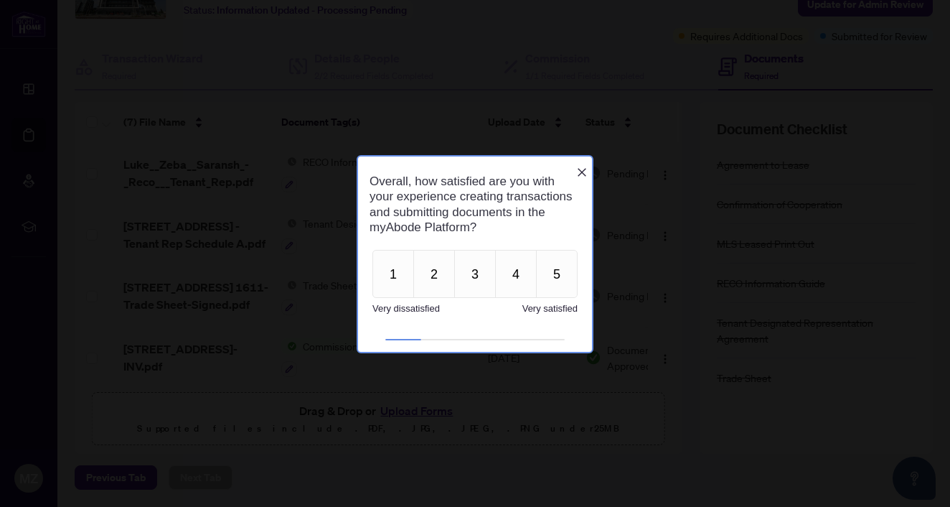
scroll to position [94, 0]
click at [560, 290] on button "5" at bounding box center [557, 273] width 42 height 48
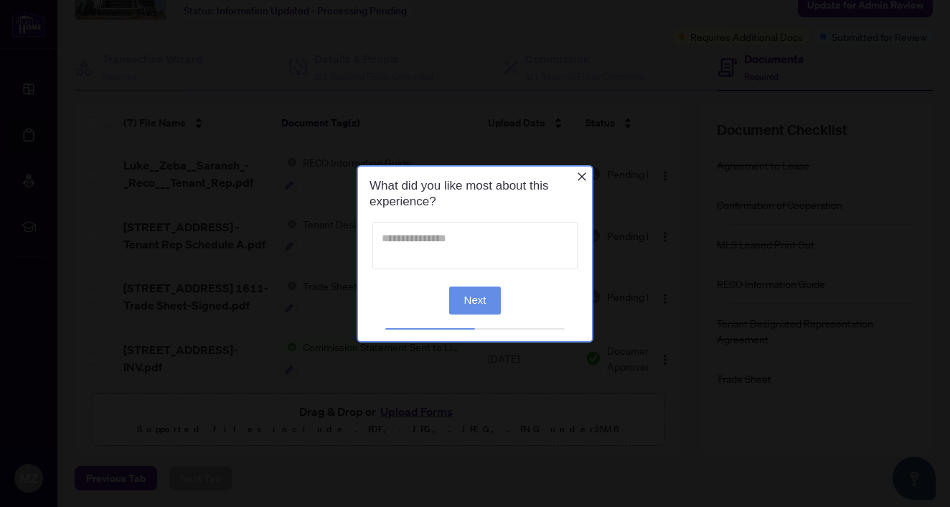
click at [436, 239] on textarea at bounding box center [474, 244] width 205 height 47
click at [401, 240] on textarea at bounding box center [474, 244] width 205 height 47
type textarea "*"
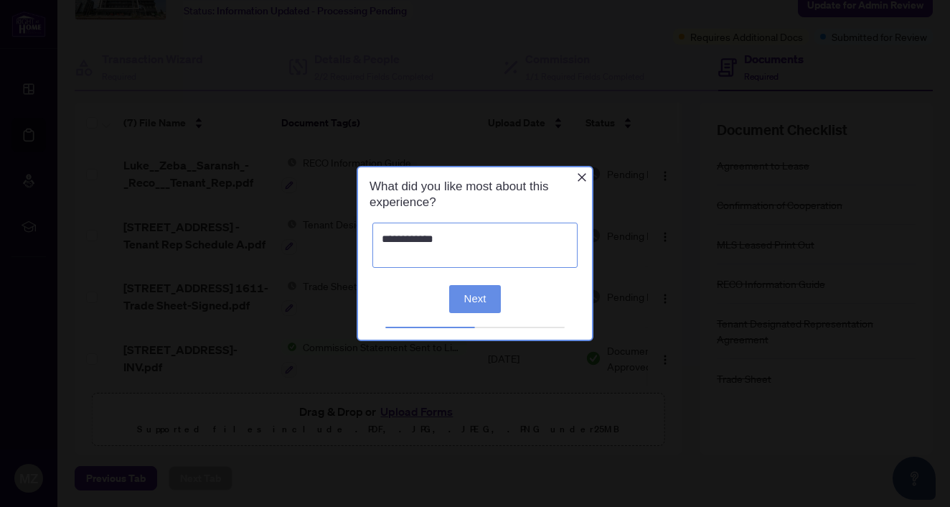
type textarea "**********"
click at [501, 309] on button "Next" at bounding box center [475, 299] width 52 height 28
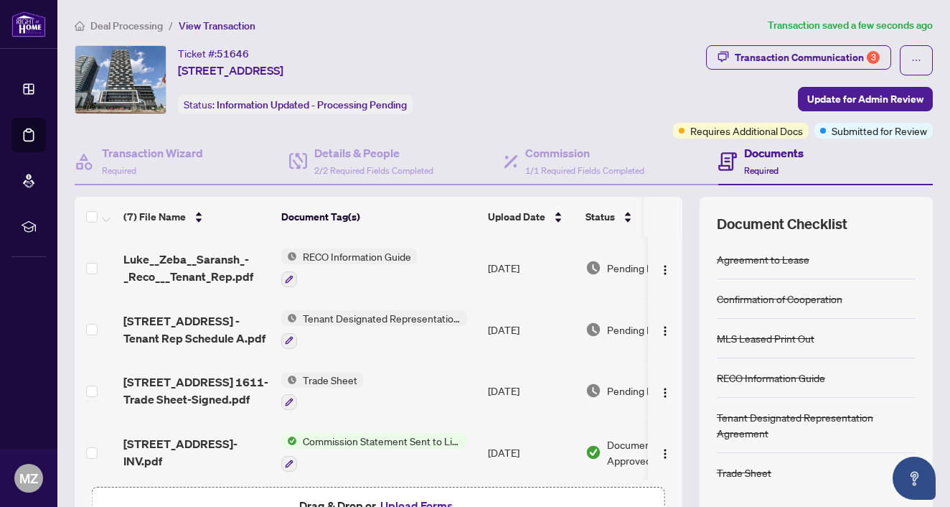
scroll to position [0, 0]
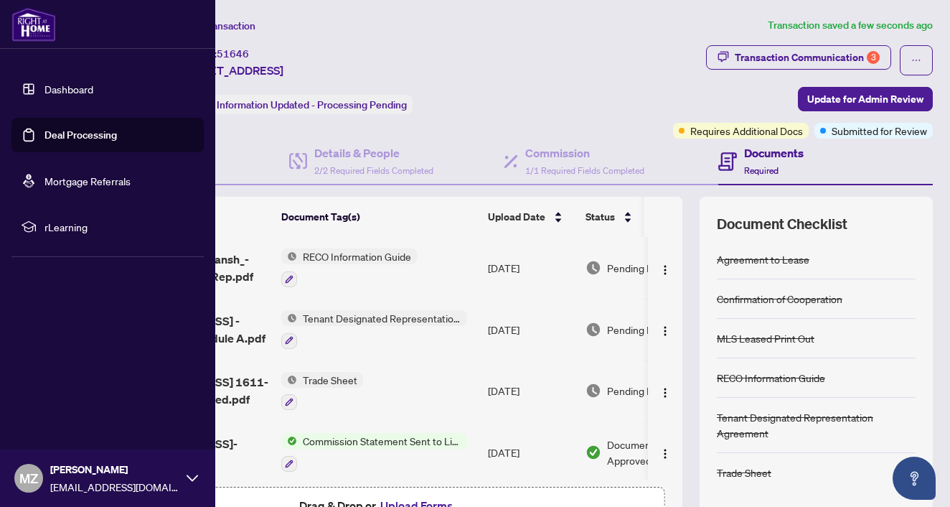
click at [32, 47] on div at bounding box center [107, 24] width 215 height 49
click at [32, 37] on img at bounding box center [33, 24] width 44 height 34
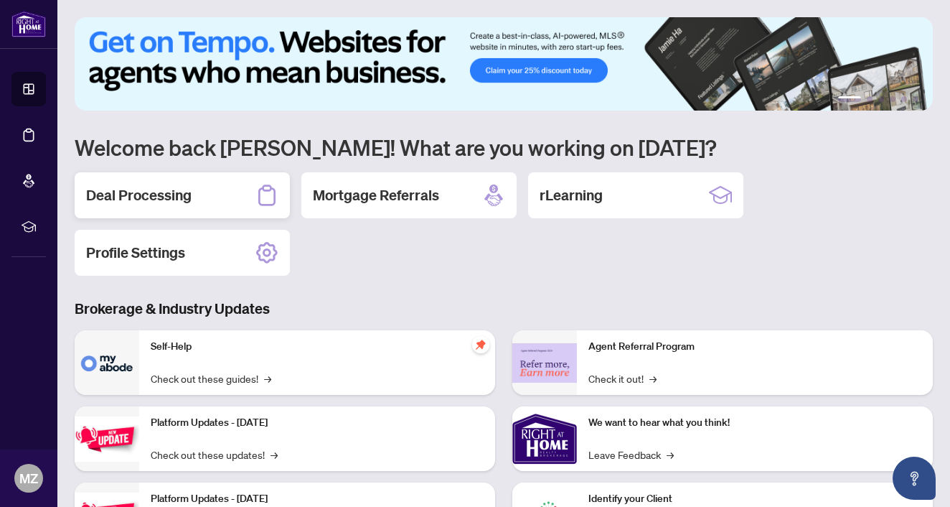
click at [209, 199] on div "Deal Processing" at bounding box center [182, 195] width 215 height 46
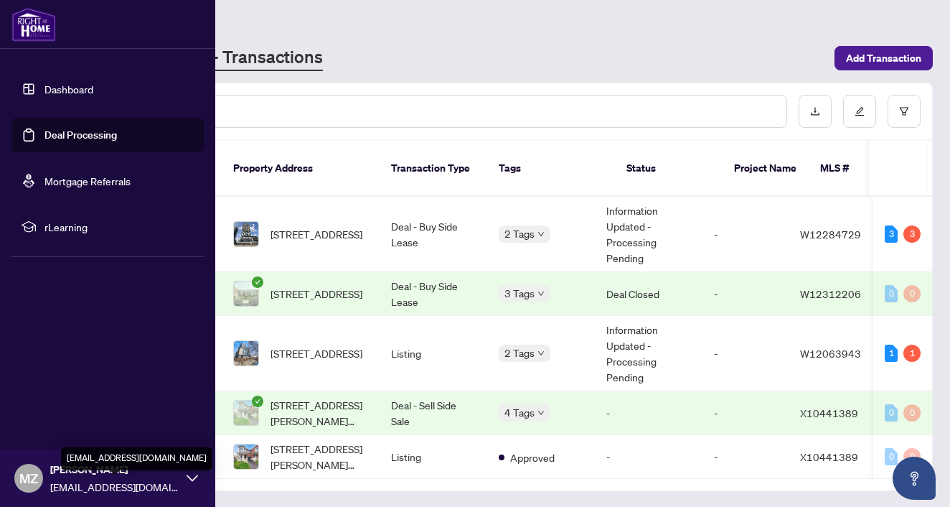
click at [198, 482] on div "MZ Mekaal Zaffar mekaalzaffar@gmail.com" at bounding box center [107, 477] width 215 height 57
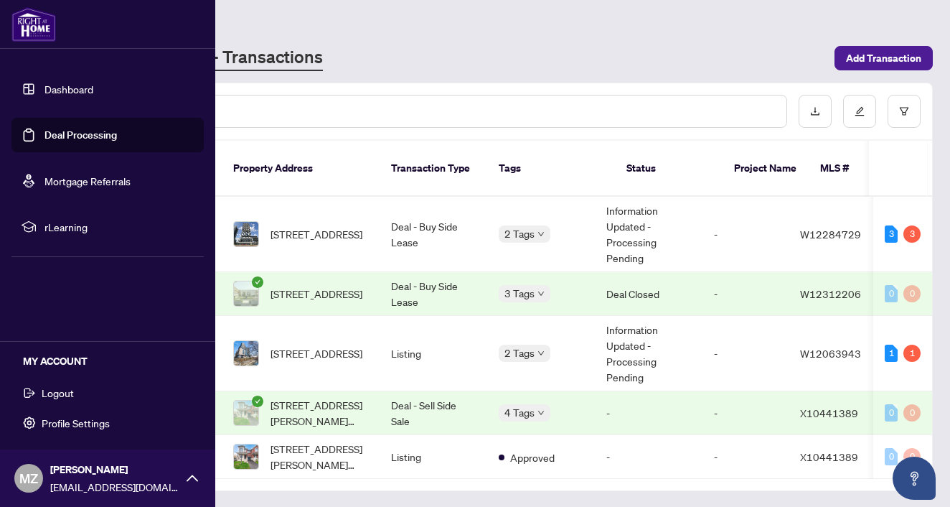
click at [60, 396] on span "Logout" at bounding box center [58, 392] width 32 height 23
